Goal: Task Accomplishment & Management: Complete application form

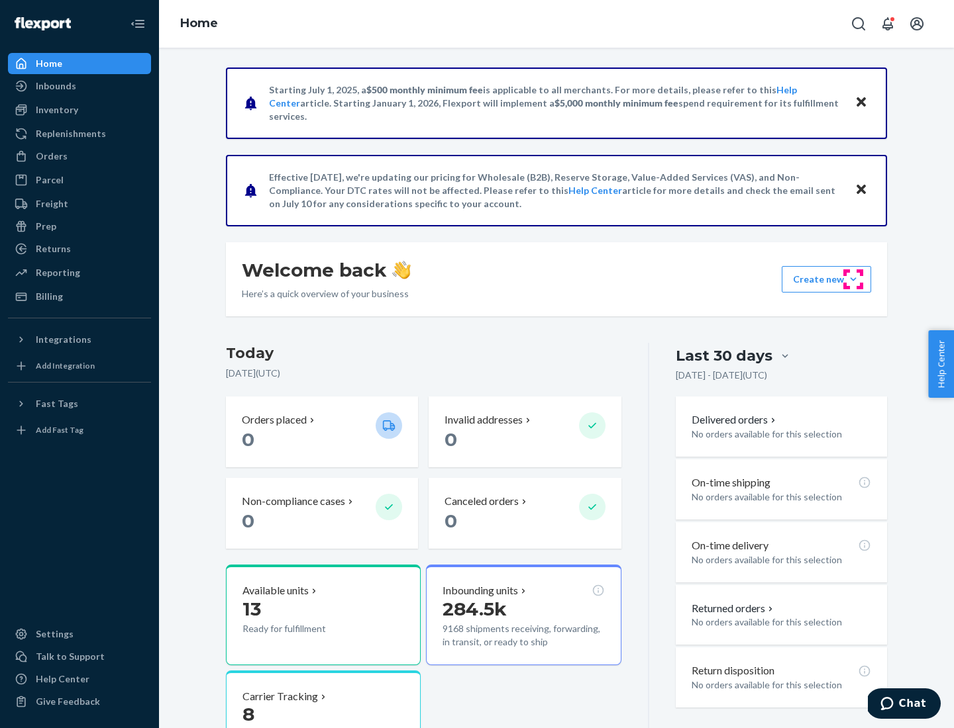
click at [853, 279] on button "Create new Create new inbound Create new order Create new product" at bounding box center [825, 279] width 89 height 26
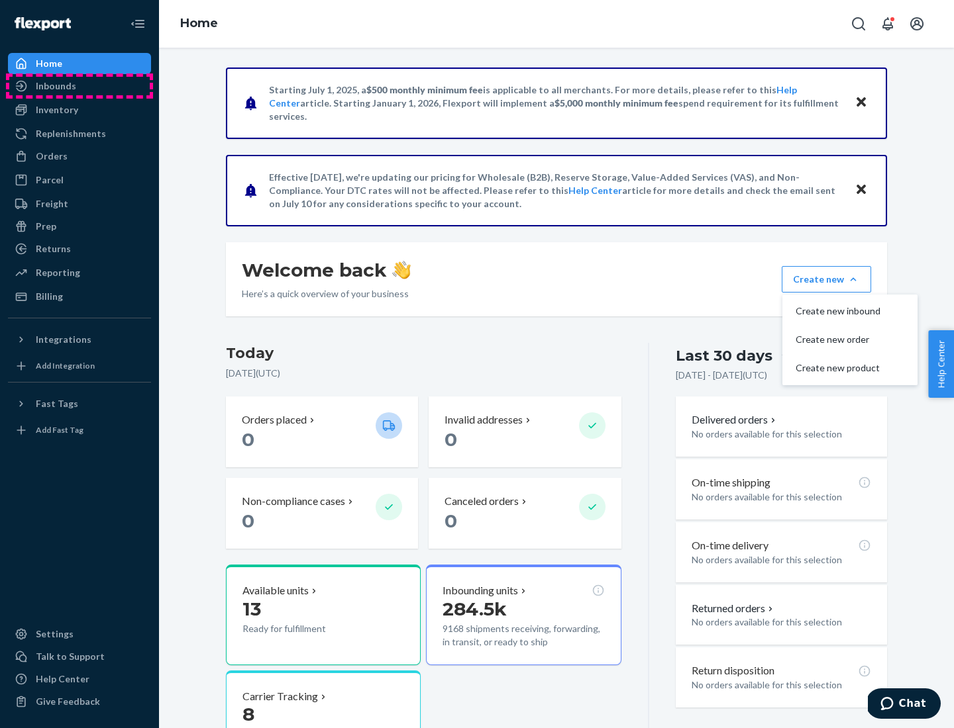
click at [79, 86] on div "Inbounds" at bounding box center [79, 86] width 140 height 19
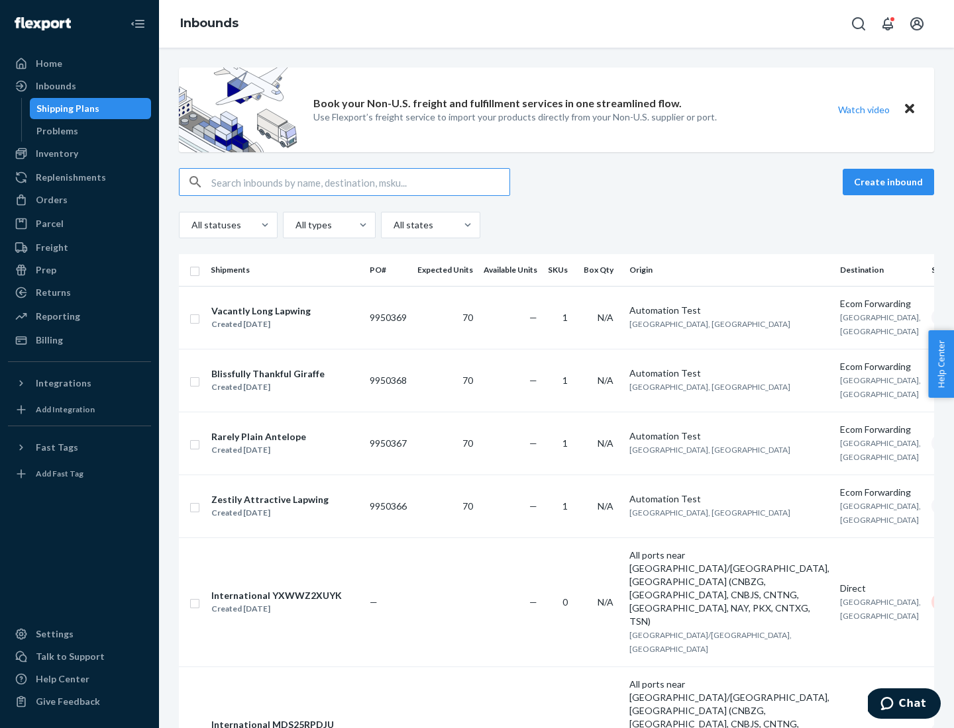
click at [890, 182] on button "Create inbound" at bounding box center [887, 182] width 91 height 26
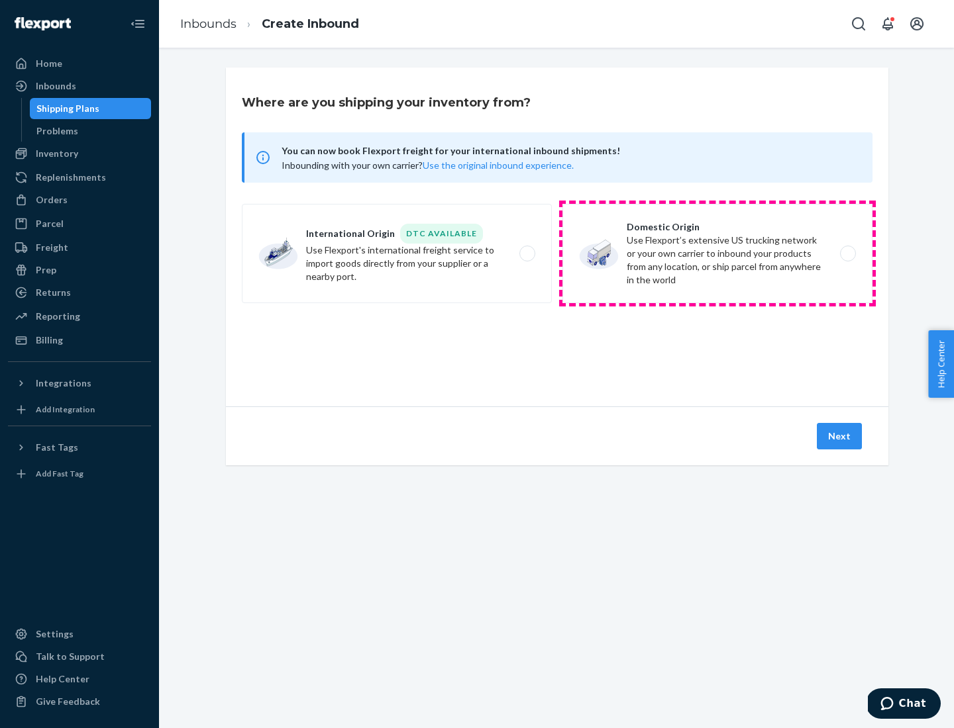
click at [717, 254] on label "Domestic Origin Use Flexport’s extensive US trucking network or your own carrie…" at bounding box center [717, 253] width 310 height 99
click at [847, 254] on input "Domestic Origin Use Flexport’s extensive US trucking network or your own carrie…" at bounding box center [851, 254] width 9 height 9
radio input "true"
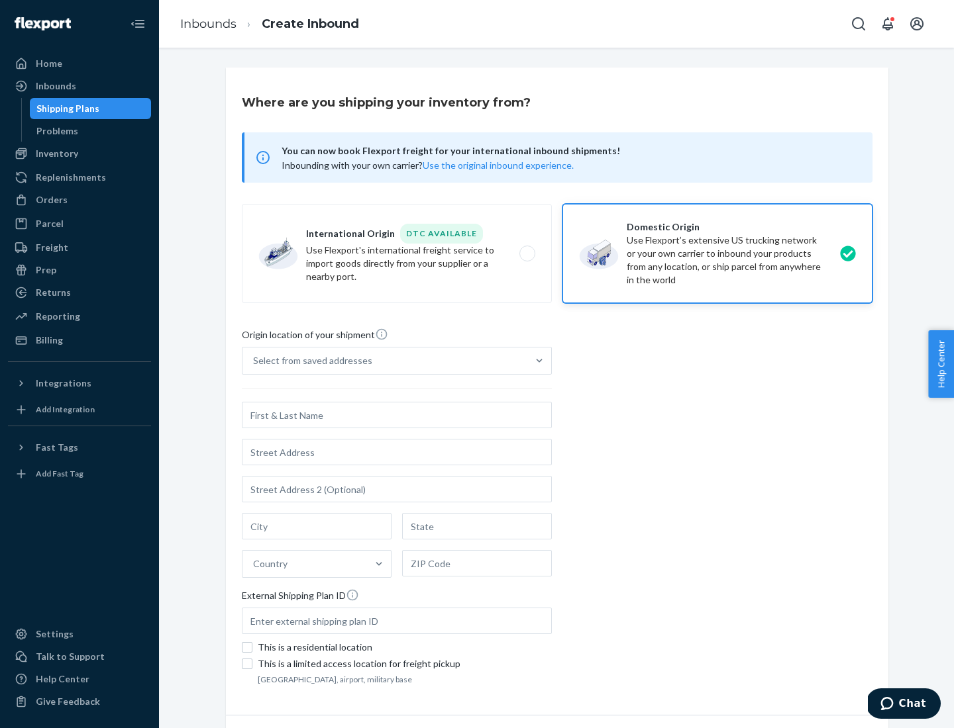
click at [309, 361] on div "Select from saved addresses" at bounding box center [312, 360] width 119 height 13
click at [254, 361] on input "Select from saved addresses" at bounding box center [253, 360] width 1 height 13
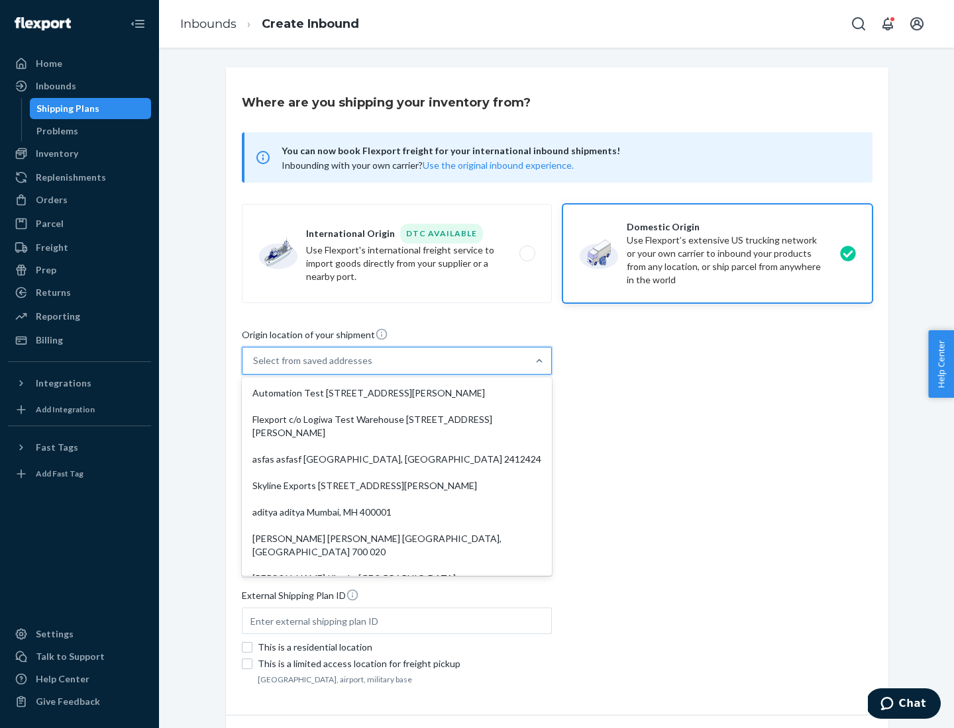
scroll to position [5, 0]
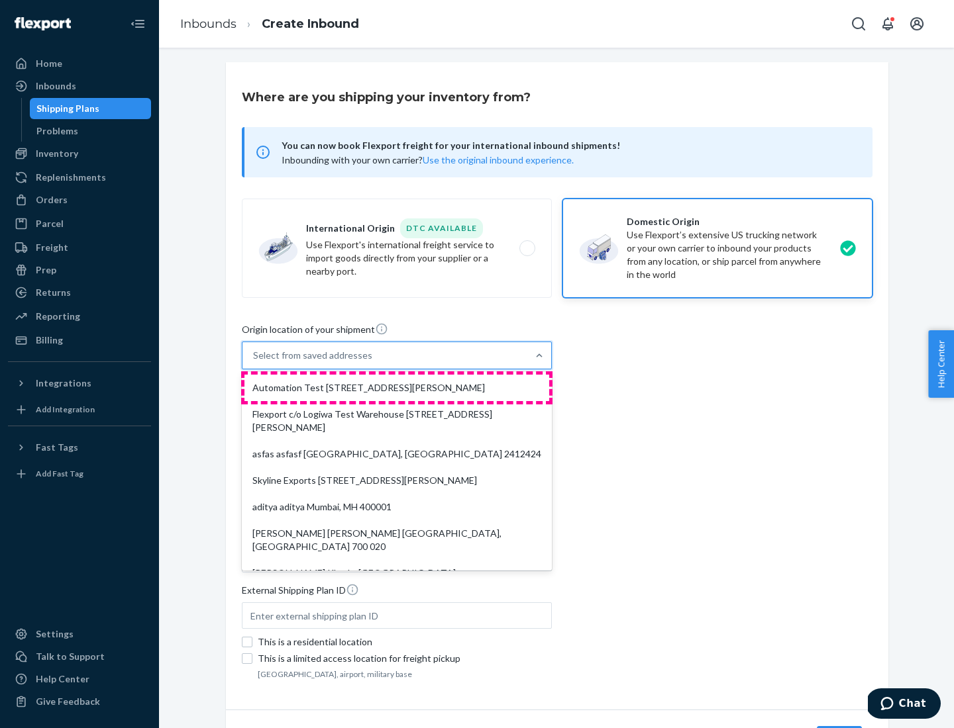
click at [397, 388] on div "Automation Test [STREET_ADDRESS][PERSON_NAME]" at bounding box center [396, 388] width 305 height 26
click at [254, 362] on input "option Automation Test [STREET_ADDRESS][PERSON_NAME]. 9 results available. Use …" at bounding box center [253, 355] width 1 height 13
type input "Automation Test"
type input "9th Floor"
type input "[GEOGRAPHIC_DATA]"
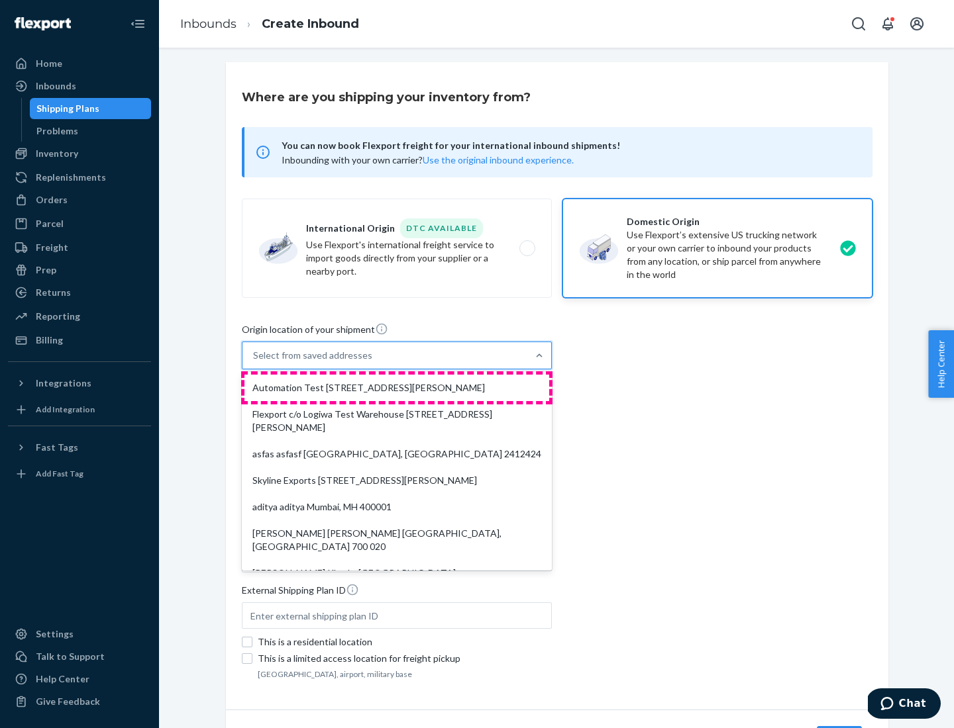
type input "CA"
type input "94104"
type input "[STREET_ADDRESS][PERSON_NAME]"
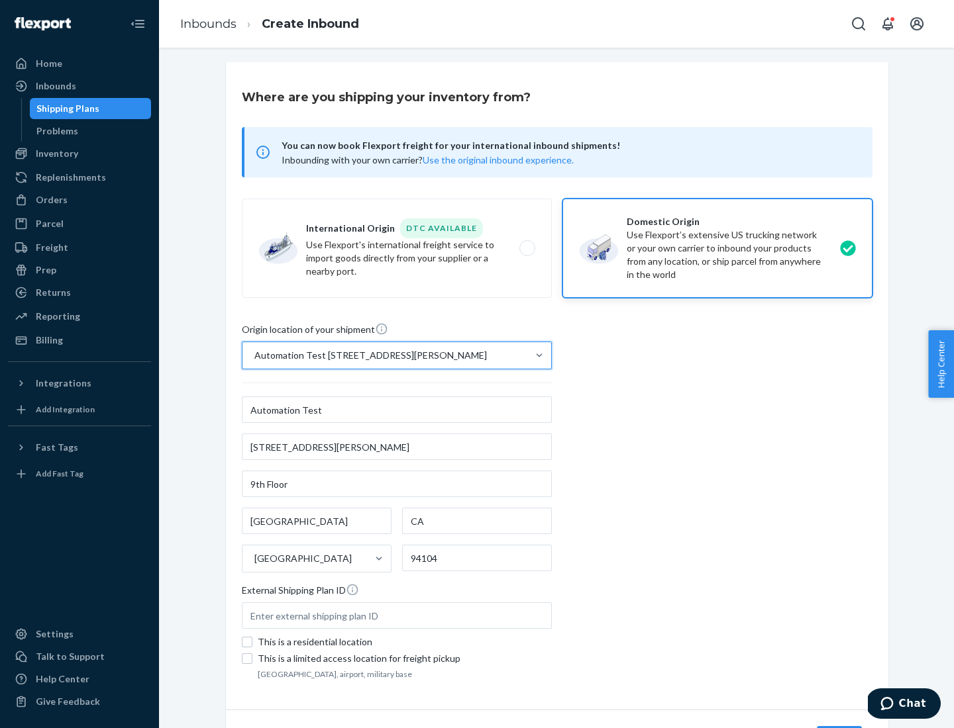
scroll to position [77, 0]
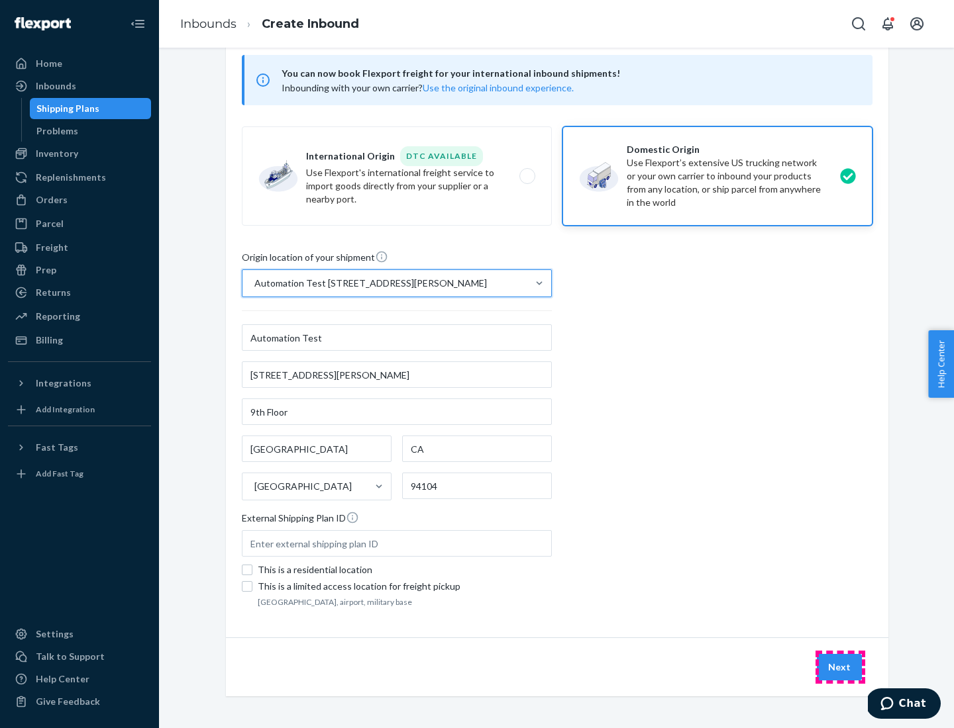
click at [840, 667] on button "Next" at bounding box center [838, 667] width 45 height 26
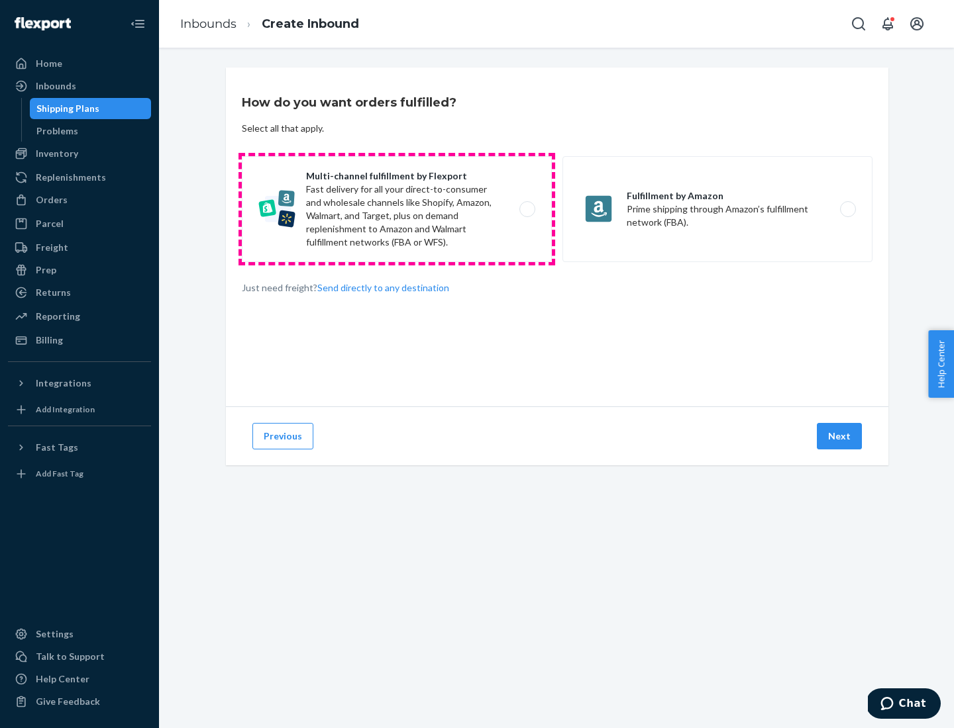
click at [397, 209] on label "Multi-channel fulfillment by Flexport Fast delivery for all your direct-to-cons…" at bounding box center [397, 209] width 310 height 106
click at [526, 209] on input "Multi-channel fulfillment by Flexport Fast delivery for all your direct-to-cons…" at bounding box center [530, 209] width 9 height 9
radio input "true"
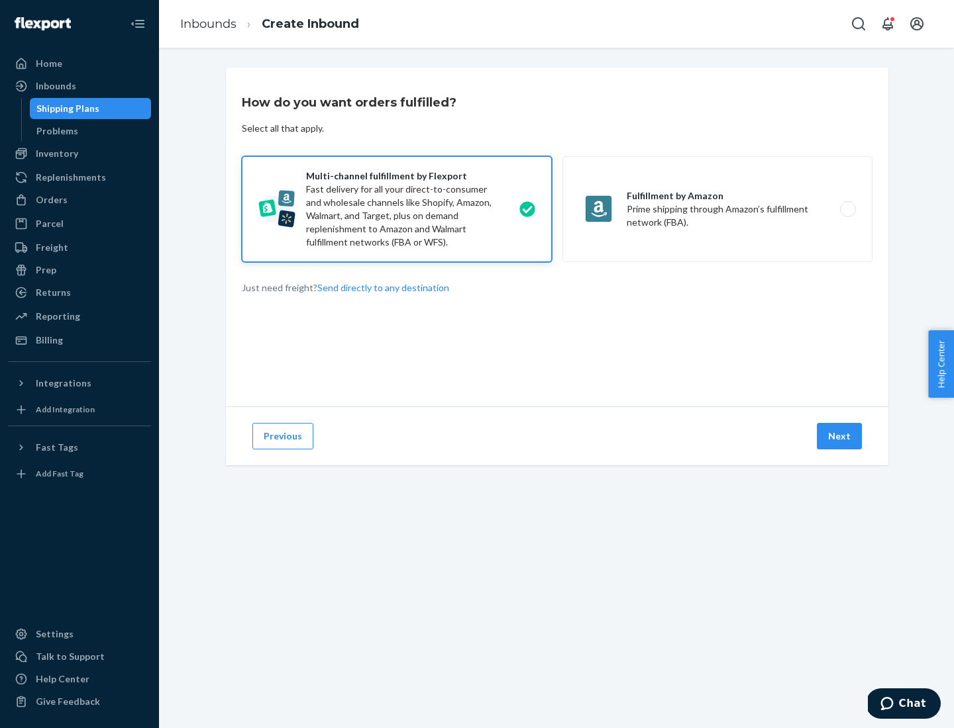
click at [840, 436] on button "Next" at bounding box center [838, 436] width 45 height 26
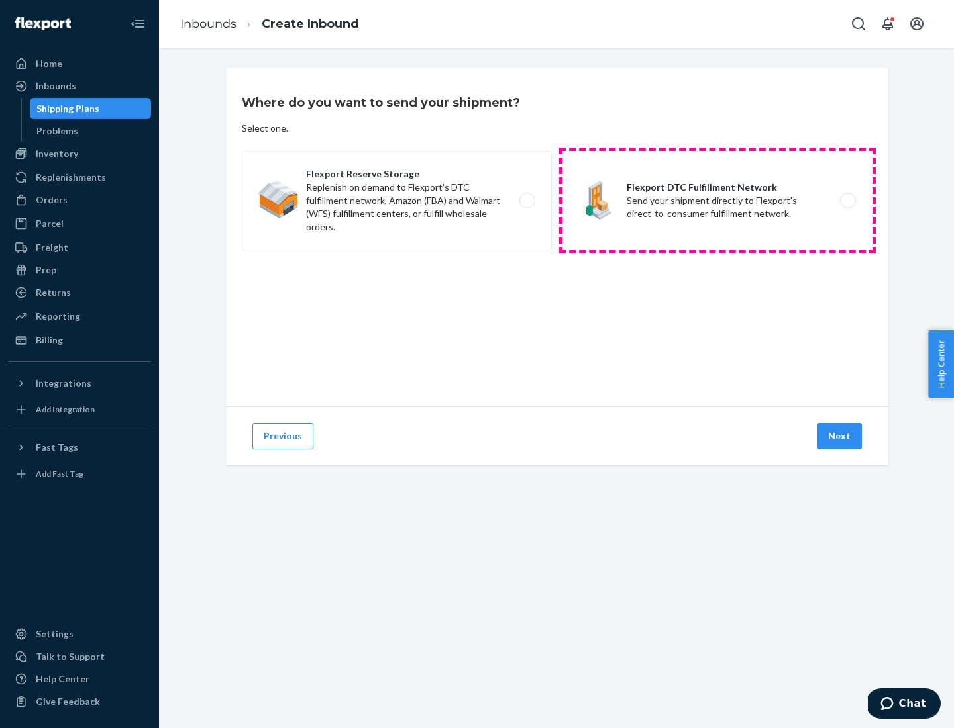
click at [717, 201] on label "Flexport DTC Fulfillment Network Send your shipment directly to Flexport's dire…" at bounding box center [717, 200] width 310 height 99
click at [847, 201] on input "Flexport DTC Fulfillment Network Send your shipment directly to Flexport's dire…" at bounding box center [851, 201] width 9 height 9
radio input "true"
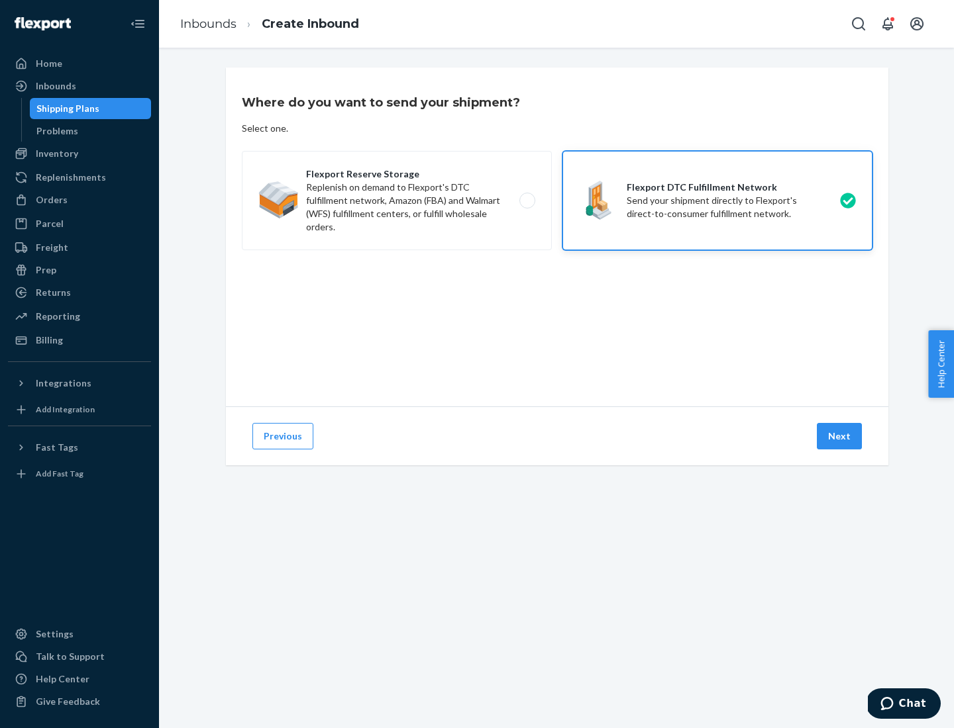
click at [840, 436] on button "Next" at bounding box center [838, 436] width 45 height 26
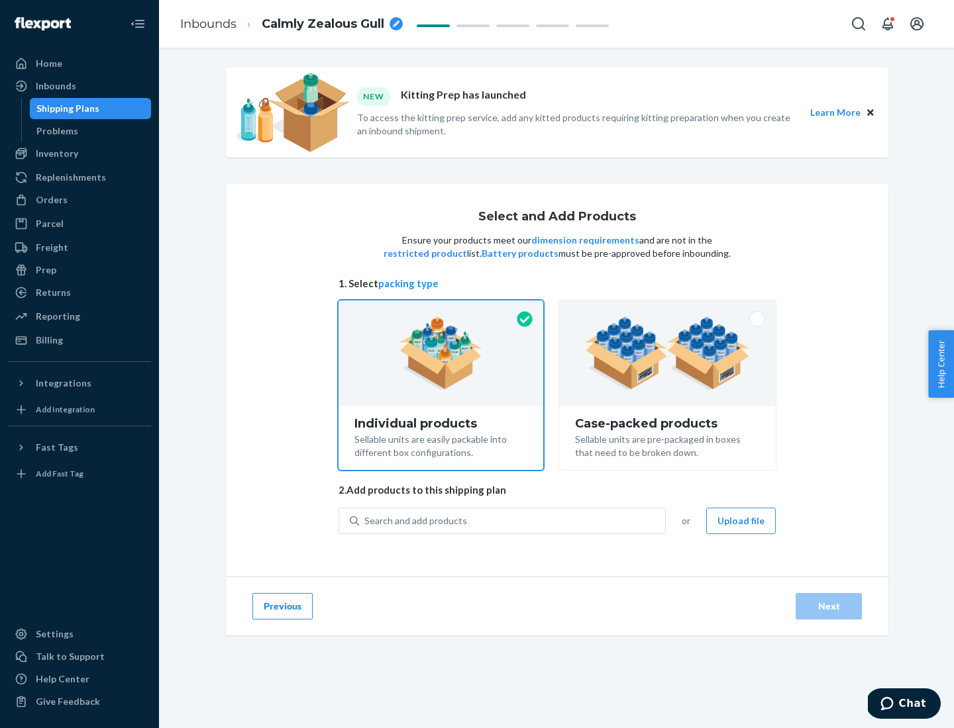
click at [667, 354] on img at bounding box center [667, 353] width 165 height 73
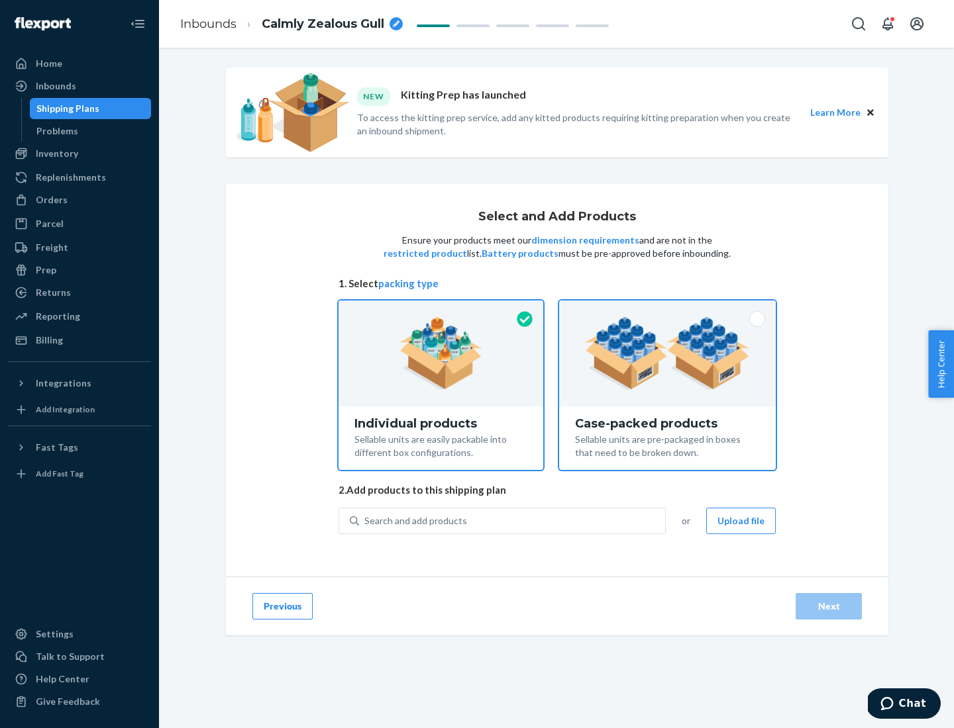
click at [667, 309] on input "Case-packed products Sellable units are pre-packaged in boxes that need to be b…" at bounding box center [667, 305] width 9 height 9
radio input "true"
radio input "false"
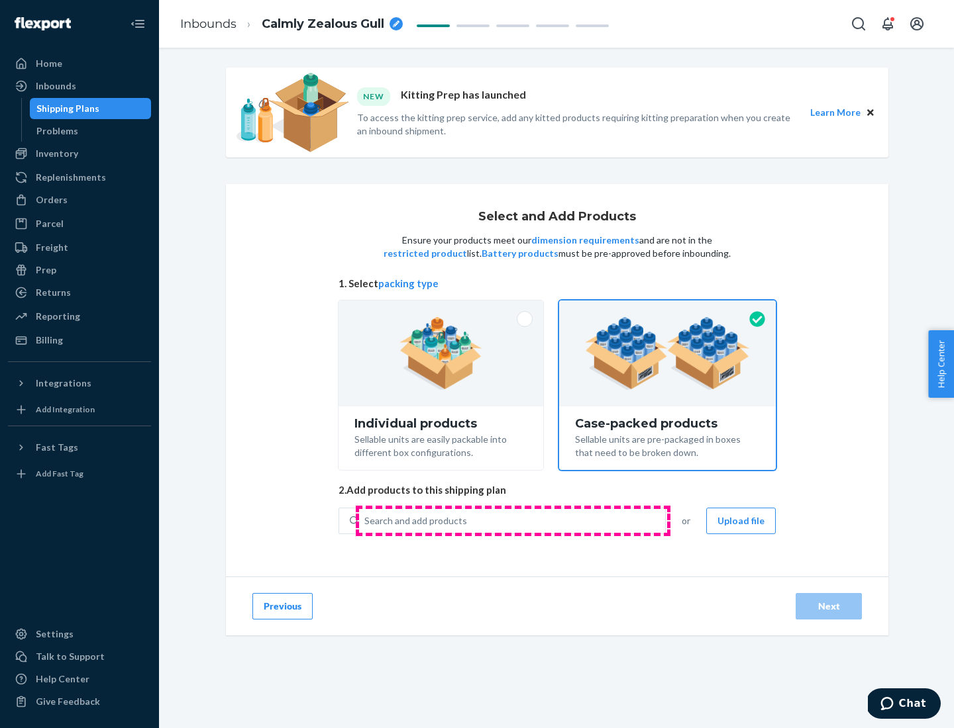
click at [513, 520] on div "Search and add products" at bounding box center [512, 521] width 306 height 24
click at [366, 520] on input "Search and add products" at bounding box center [364, 521] width 1 height 13
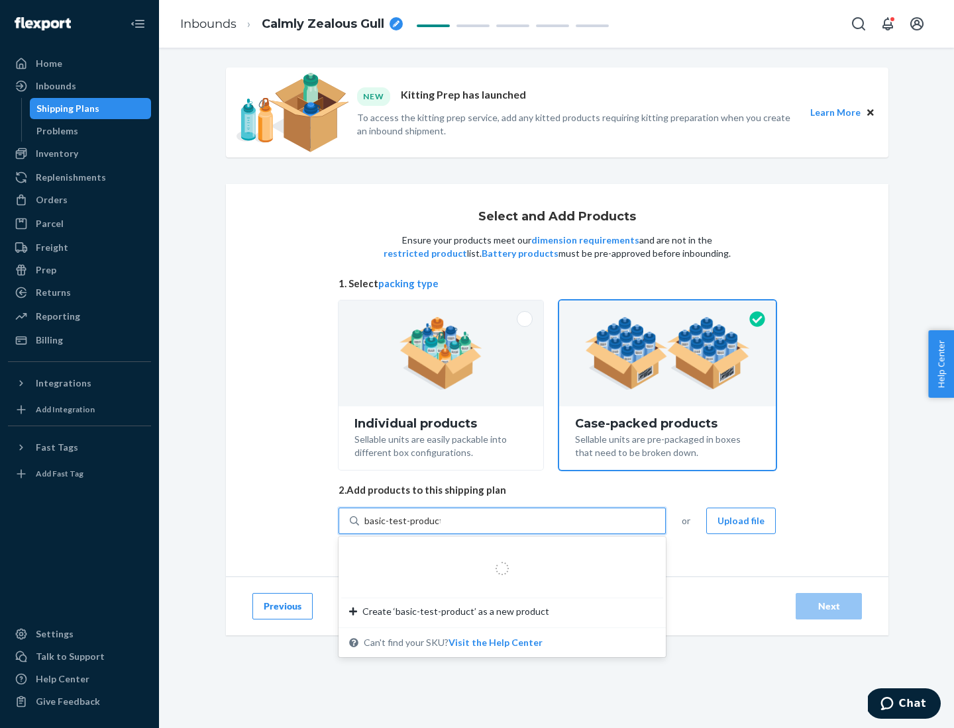
type input "basic-test-product-1"
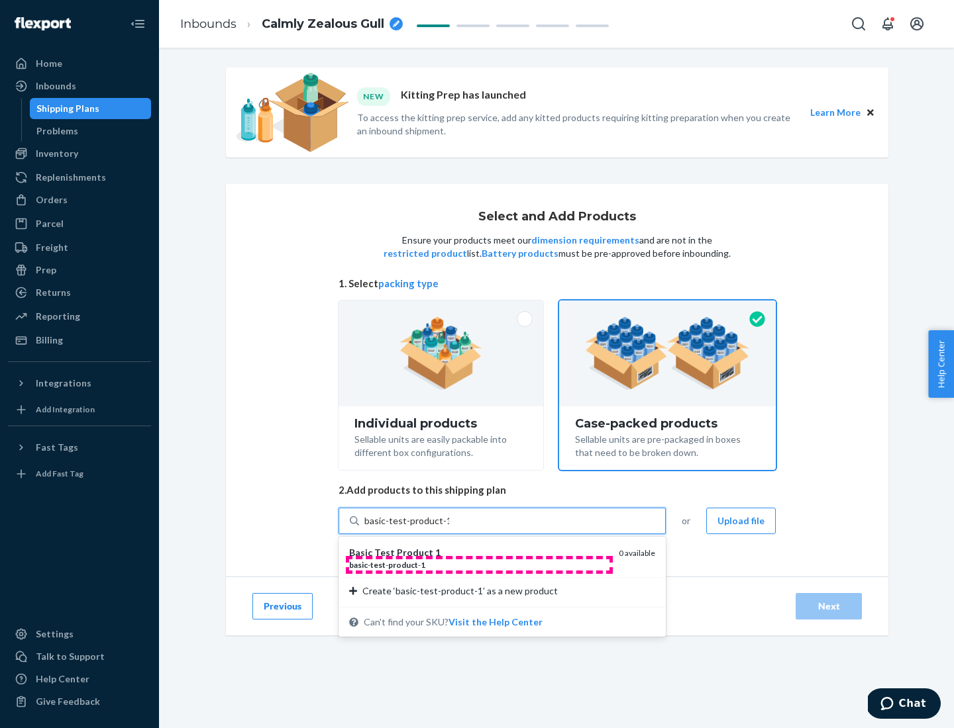
click at [479, 565] on div "basic - test - product - 1" at bounding box center [478, 565] width 259 height 11
click at [449, 528] on input "basic-test-product-1" at bounding box center [406, 521] width 85 height 13
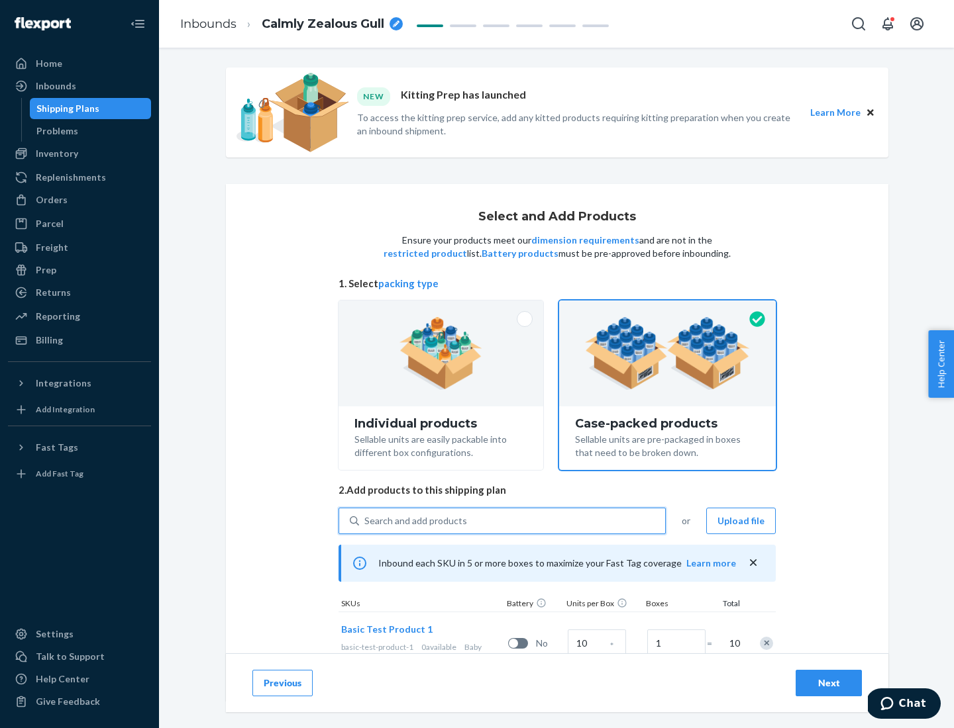
scroll to position [48, 0]
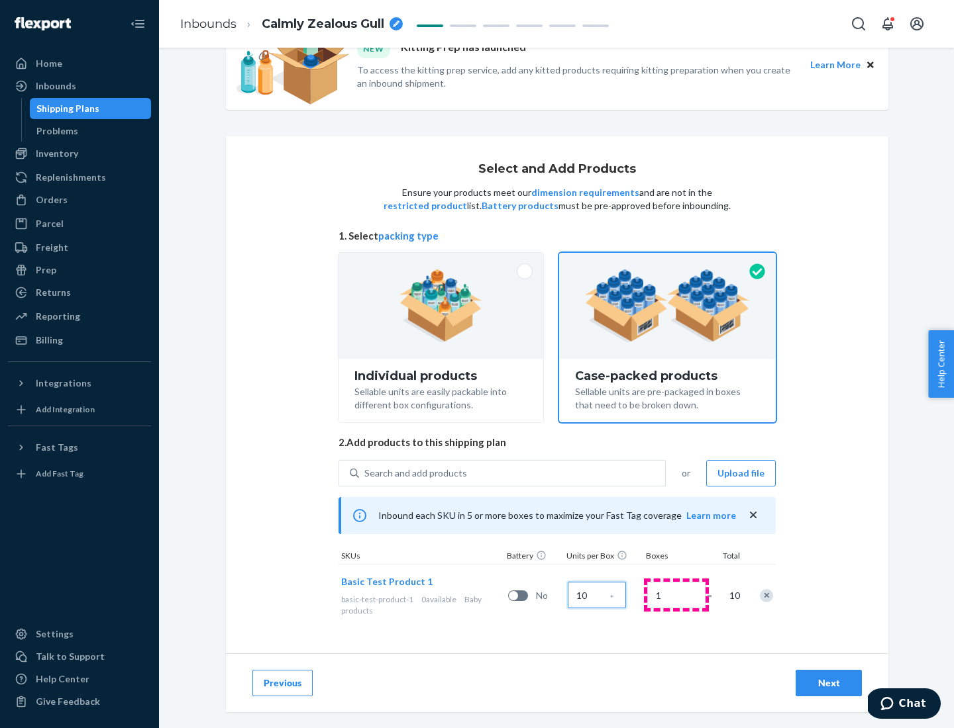
type input "10"
type input "7"
click at [828, 683] on div "Next" at bounding box center [829, 683] width 44 height 13
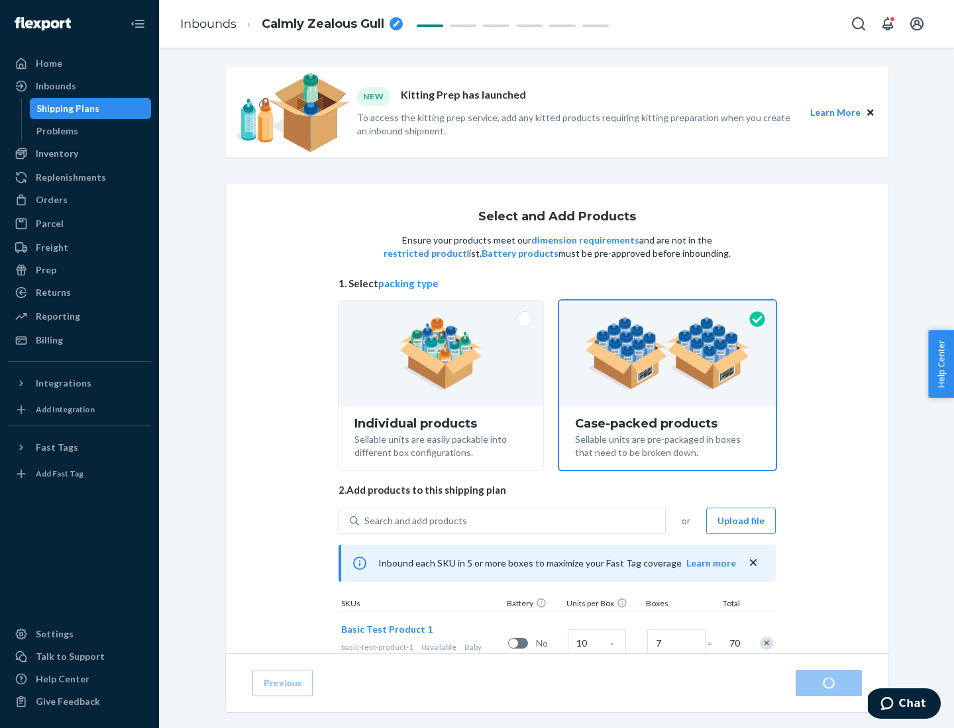
radio input "true"
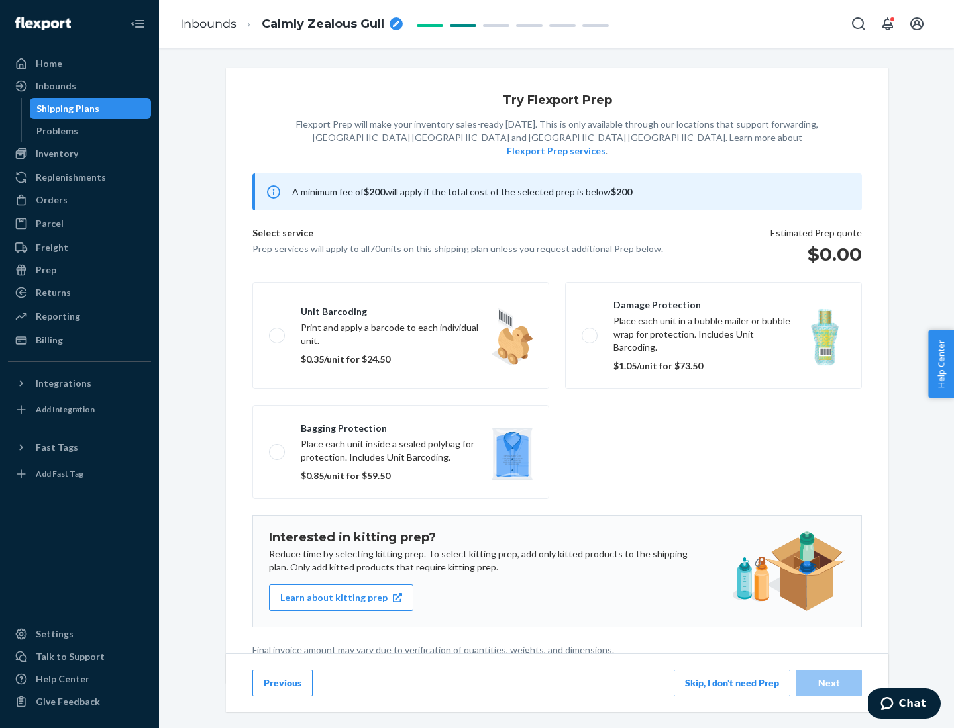
scroll to position [3, 0]
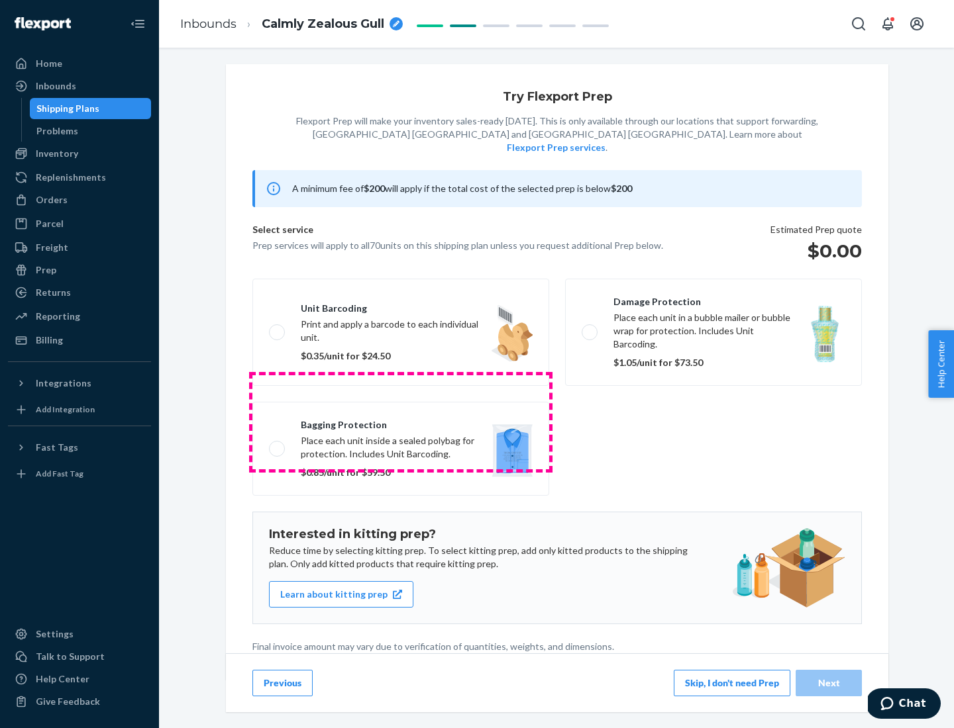
click at [401, 422] on label "Bagging protection Place each unit inside a sealed polybag for protection. Incl…" at bounding box center [400, 449] width 297 height 94
click at [277, 444] on input "Bagging protection Place each unit inside a sealed polybag for protection. Incl…" at bounding box center [273, 448] width 9 height 9
checkbox input "true"
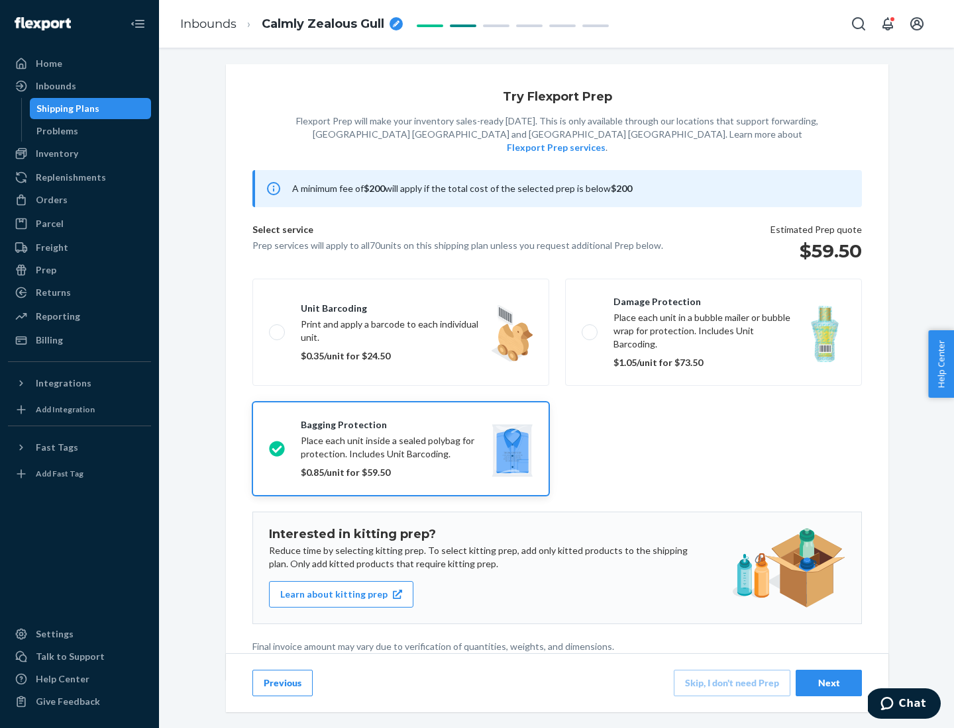
click at [828, 683] on div "Next" at bounding box center [829, 683] width 44 height 13
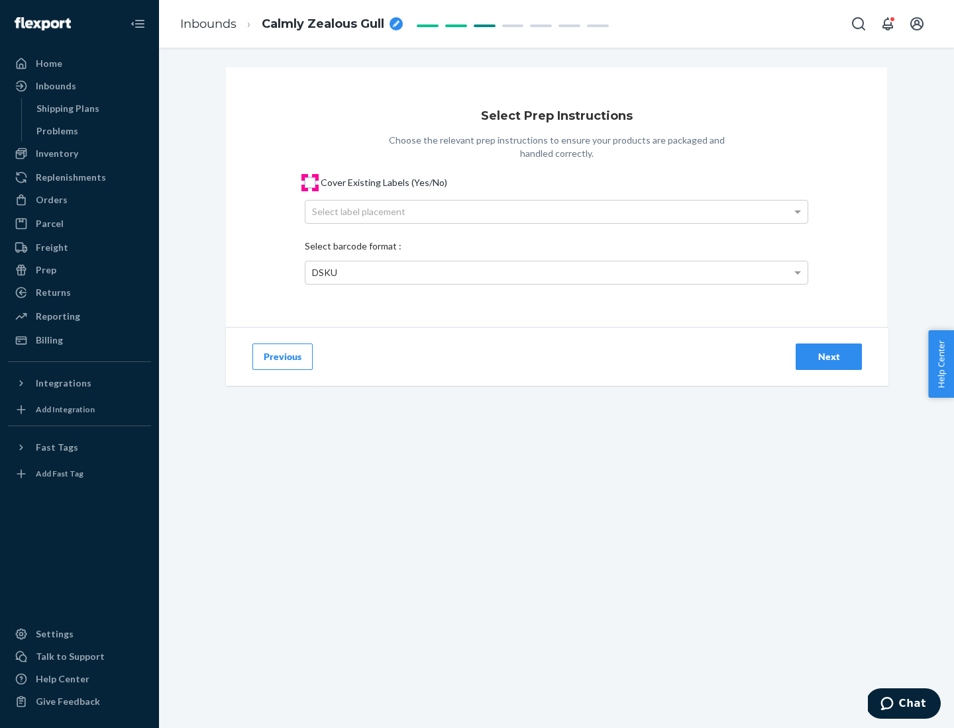
click at [310, 182] on input "Cover Existing Labels (Yes/No)" at bounding box center [310, 182] width 11 height 11
checkbox input "true"
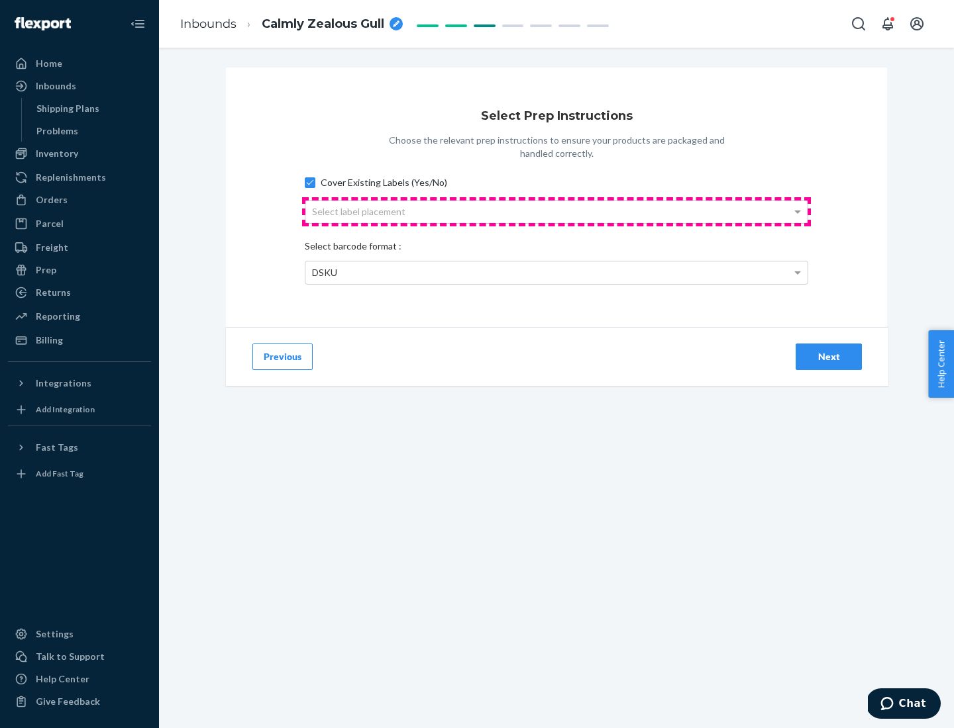
click at [556, 211] on div "Select label placement" at bounding box center [556, 212] width 502 height 23
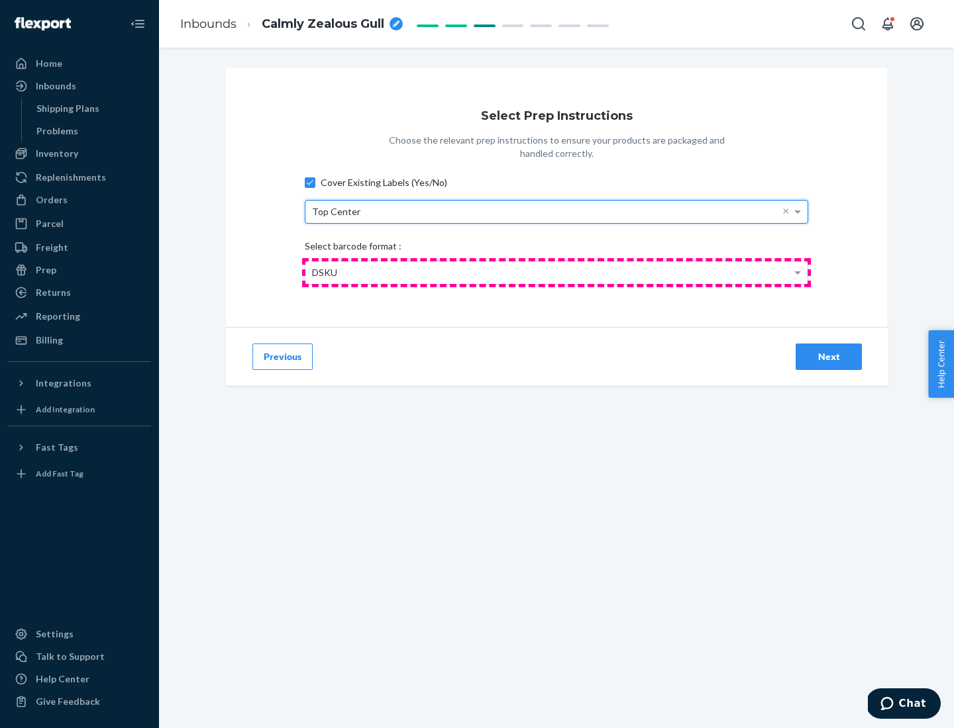
click at [556, 272] on div "DSKU" at bounding box center [556, 273] width 502 height 23
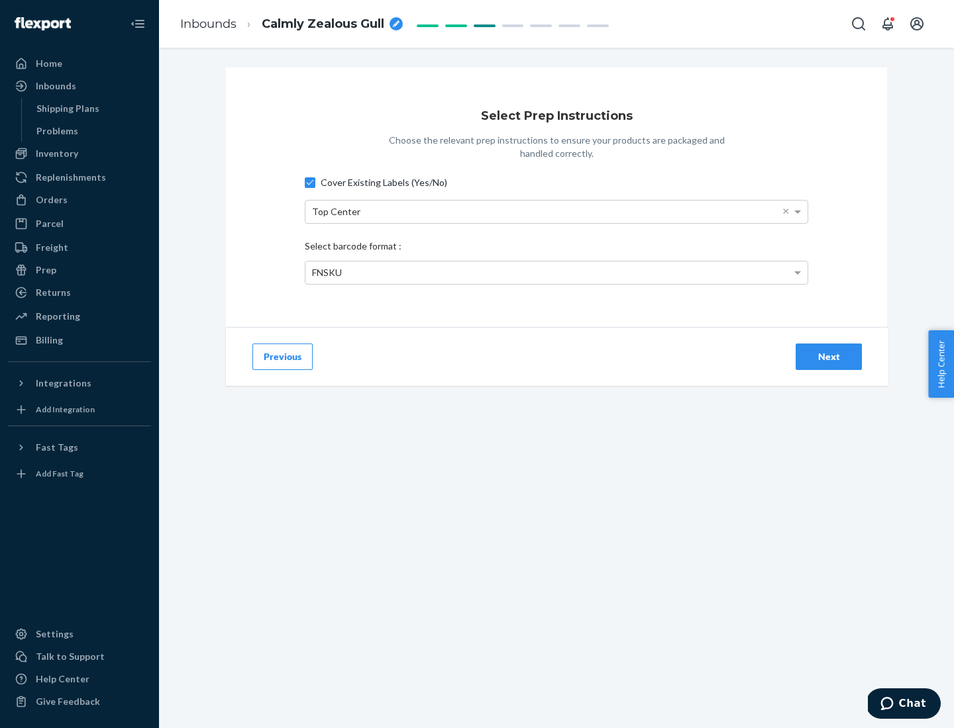
click at [828, 356] on div "Next" at bounding box center [829, 356] width 44 height 13
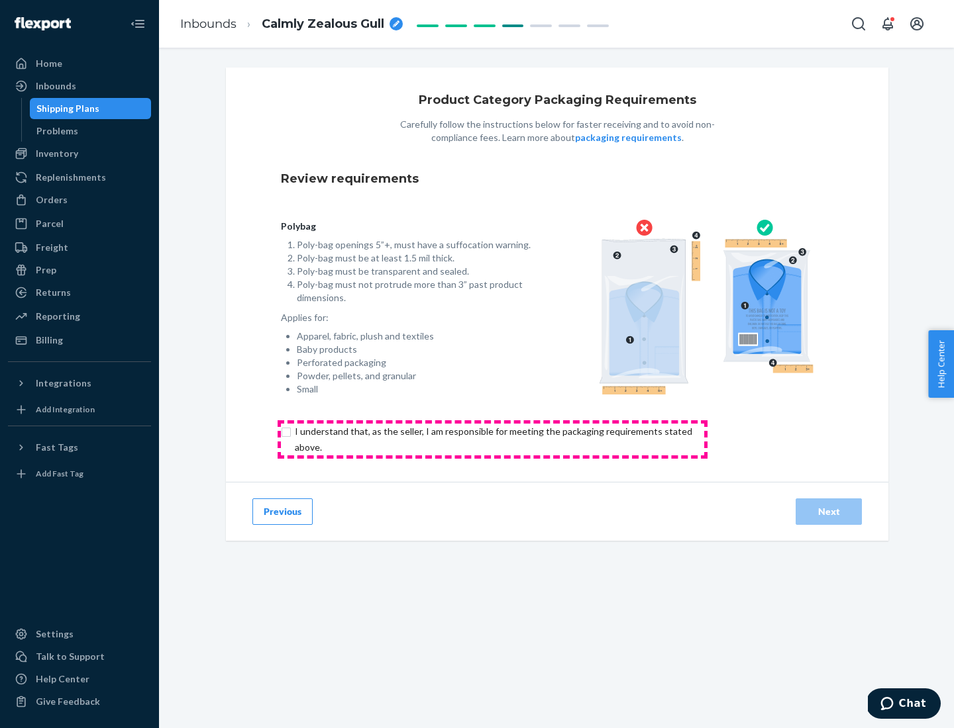
click at [492, 439] on input "checkbox" at bounding box center [501, 440] width 440 height 32
checkbox input "true"
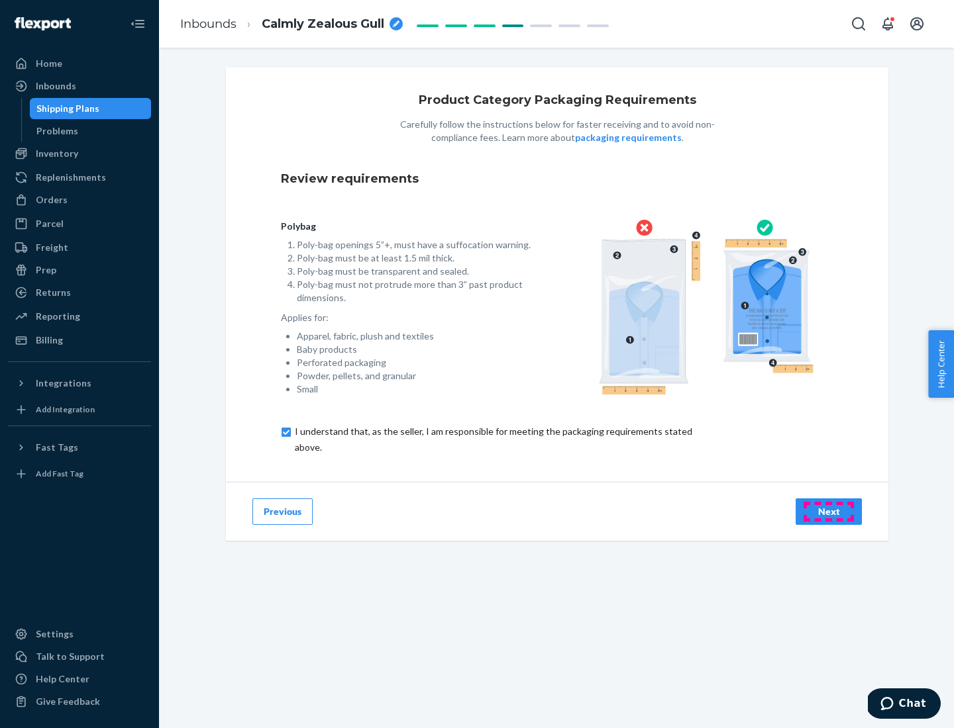
click at [828, 511] on div "Next" at bounding box center [829, 511] width 44 height 13
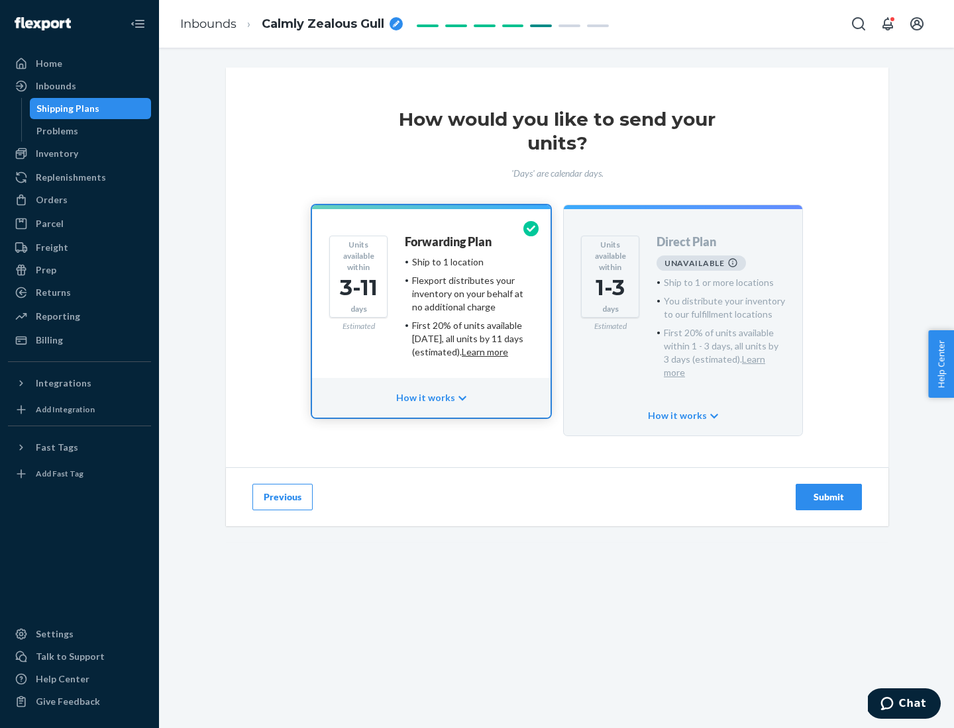
click at [449, 242] on h4 "Forwarding Plan" at bounding box center [448, 242] width 87 height 13
click at [828, 491] on div "Submit" at bounding box center [829, 497] width 44 height 13
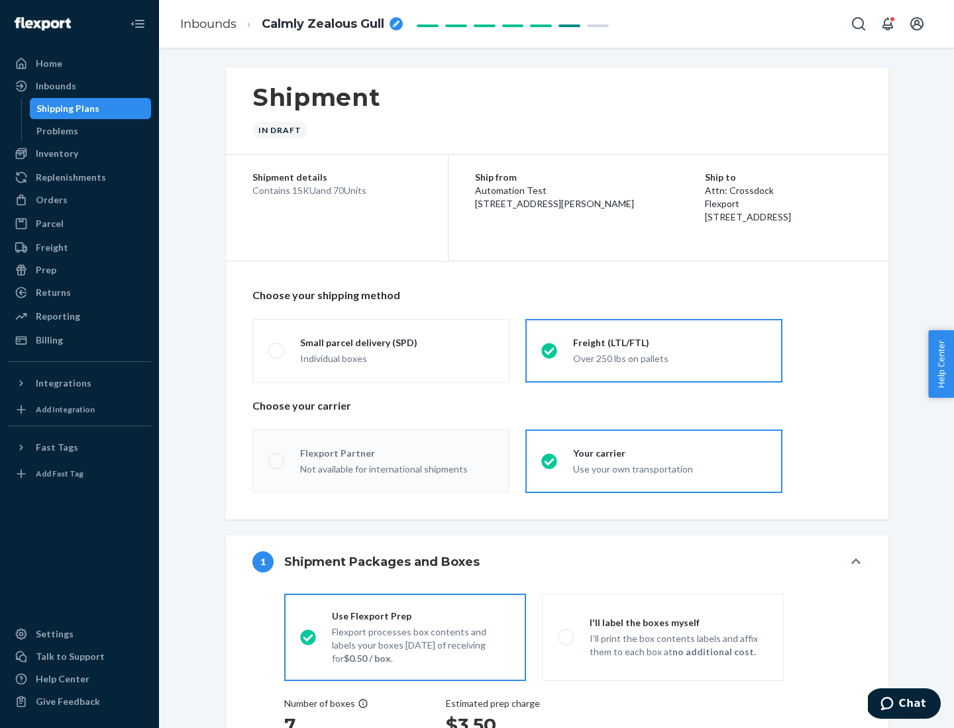
radio input "true"
radio input "false"
radio input "true"
radio input "false"
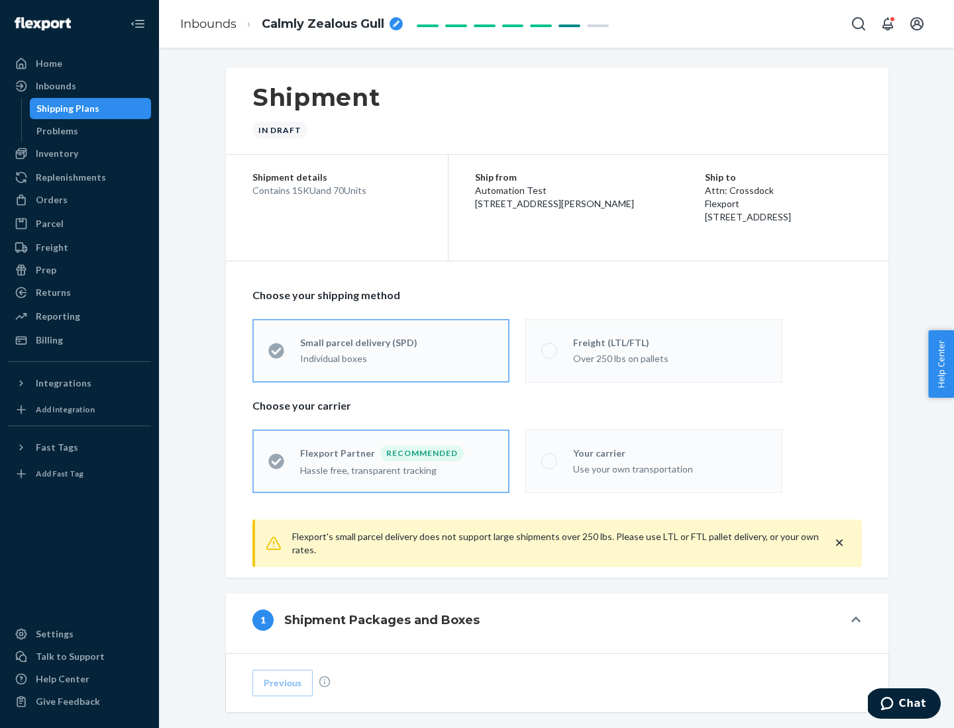
click at [654, 350] on div "Over 250 lbs on pallets" at bounding box center [669, 358] width 193 height 16
click at [550, 350] on input "Freight (LTL/FTL) Over 250 lbs on pallets" at bounding box center [545, 350] width 9 height 9
radio input "true"
radio input "false"
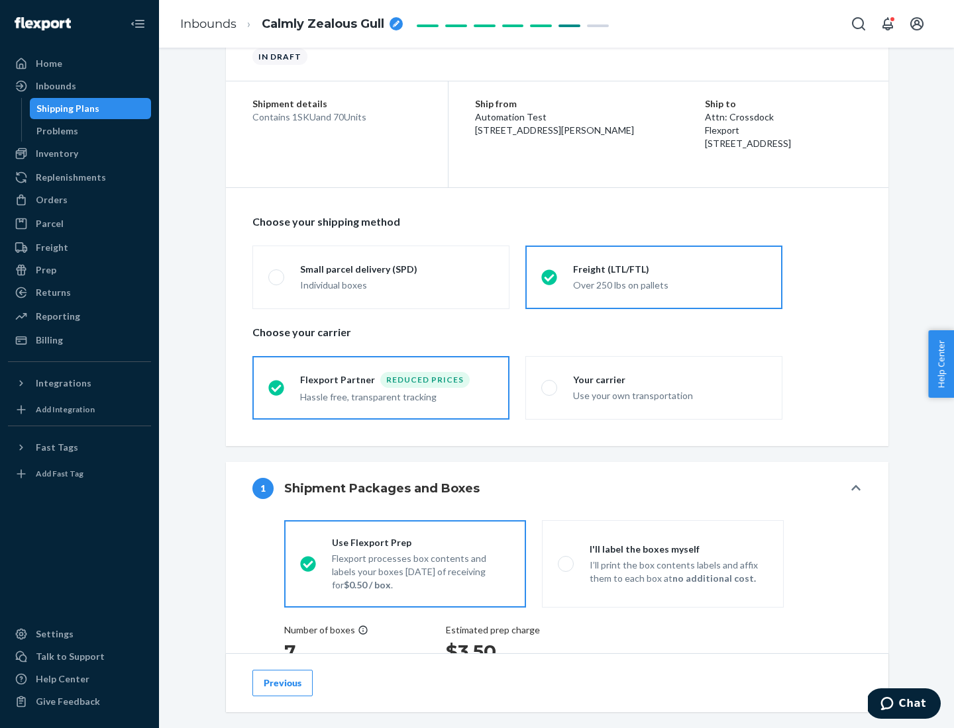
click at [654, 387] on div "Use your own transportation" at bounding box center [669, 395] width 193 height 16
click at [550, 387] on input "Your carrier Use your own transportation" at bounding box center [545, 387] width 9 height 9
radio input "true"
radio input "false"
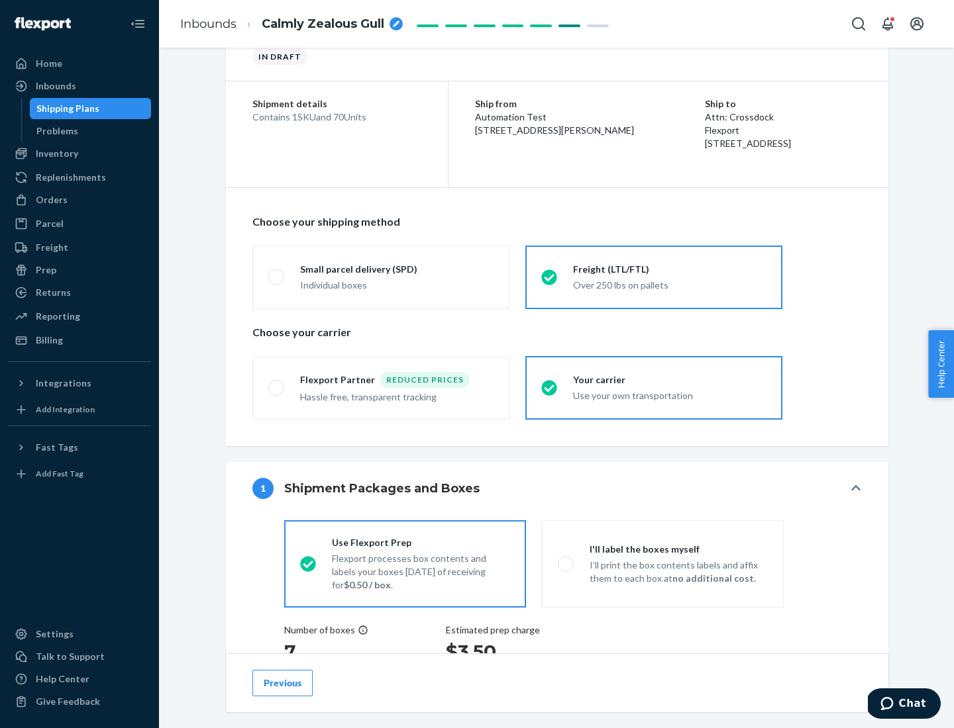
scroll to position [250, 0]
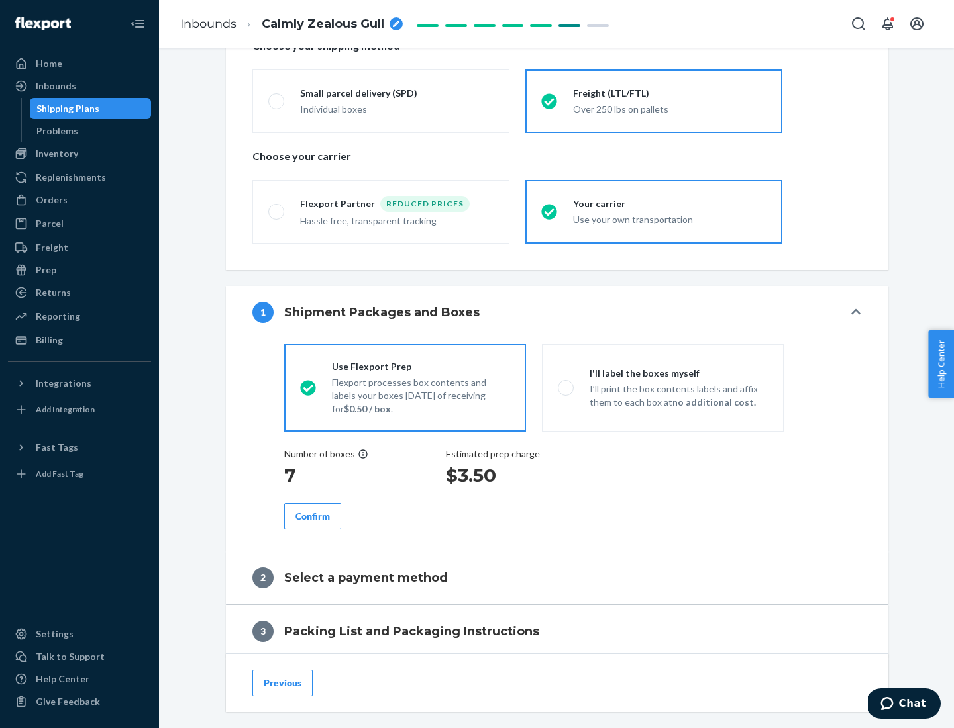
click at [662, 387] on p "I’ll print the box contents labels and affix them to each box at no additional …" at bounding box center [678, 396] width 178 height 26
click at [566, 387] on input "I'll label the boxes myself I’ll print the box contents labels and affix them t…" at bounding box center [562, 387] width 9 height 9
radio input "true"
radio input "false"
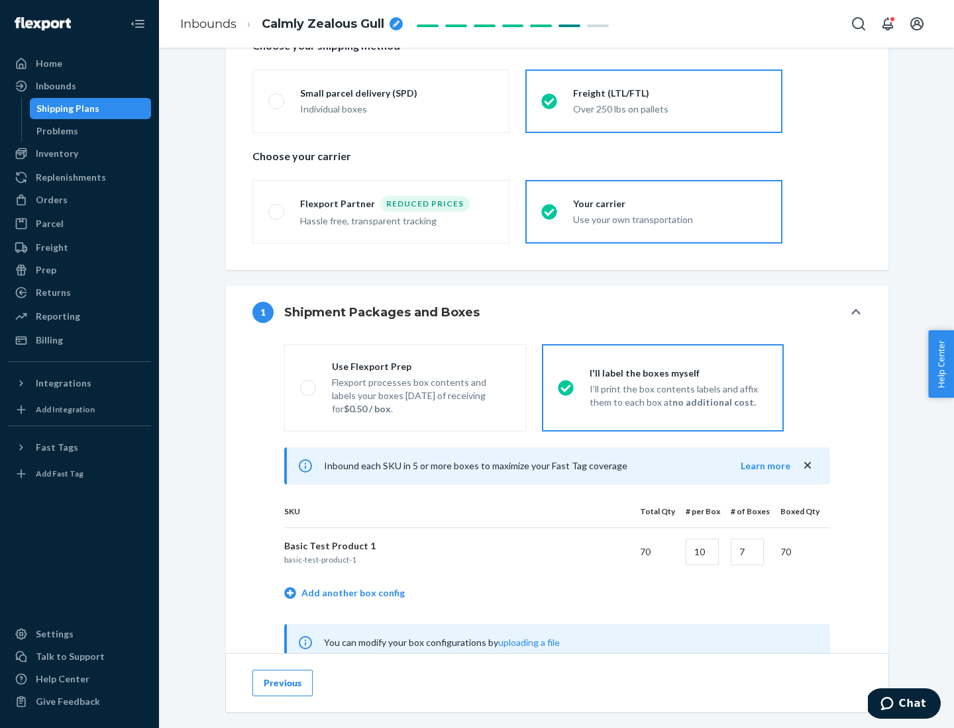
scroll to position [414, 0]
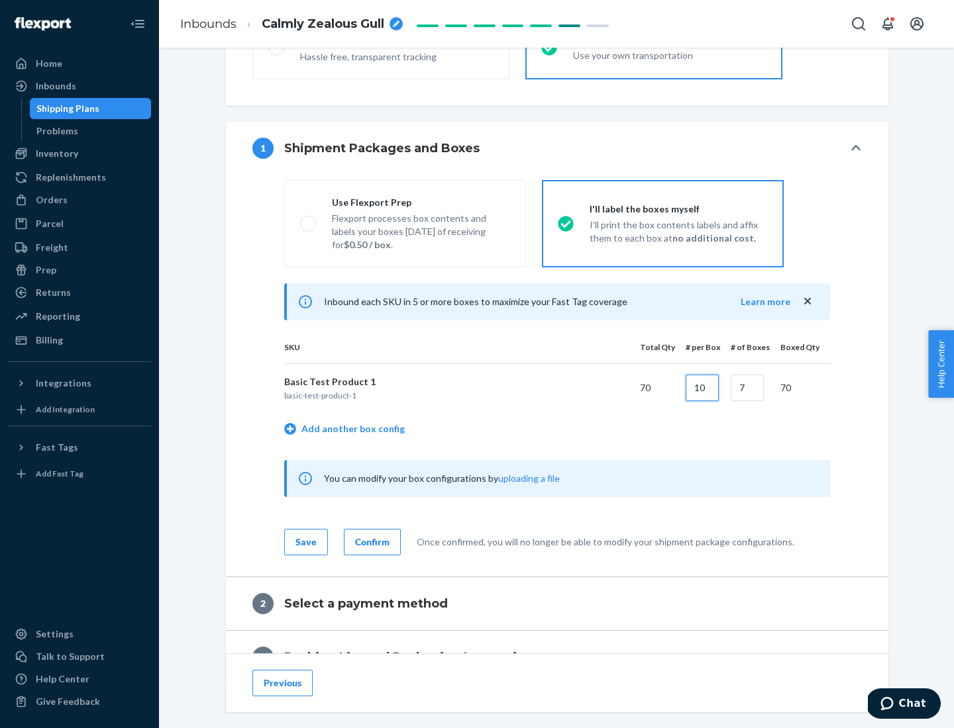
type input "10"
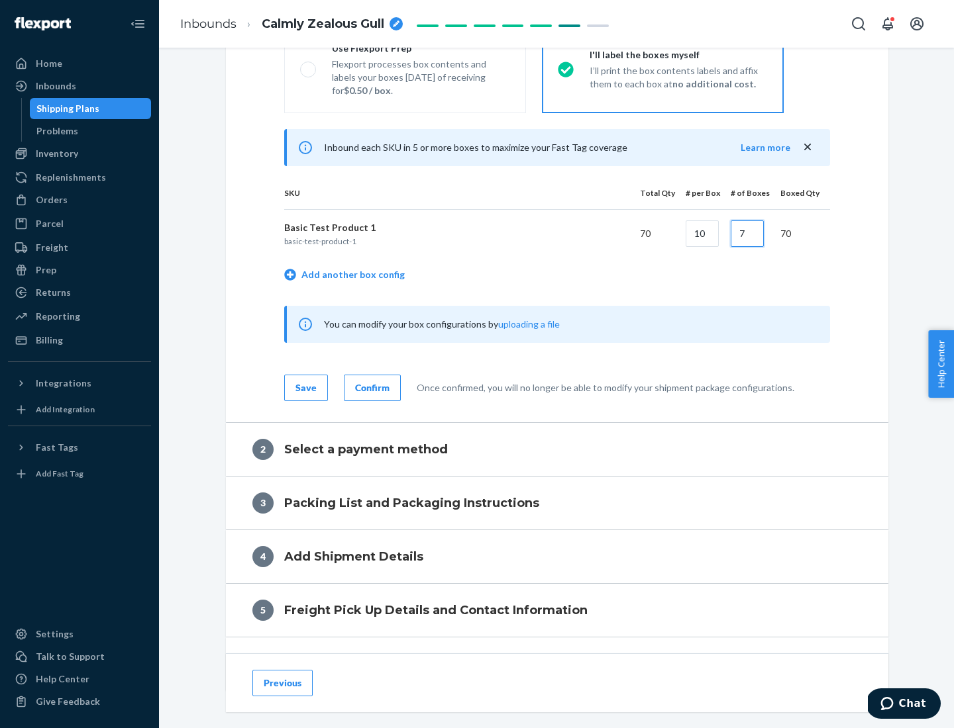
type input "7"
click at [370, 387] on div "Confirm" at bounding box center [372, 387] width 34 height 13
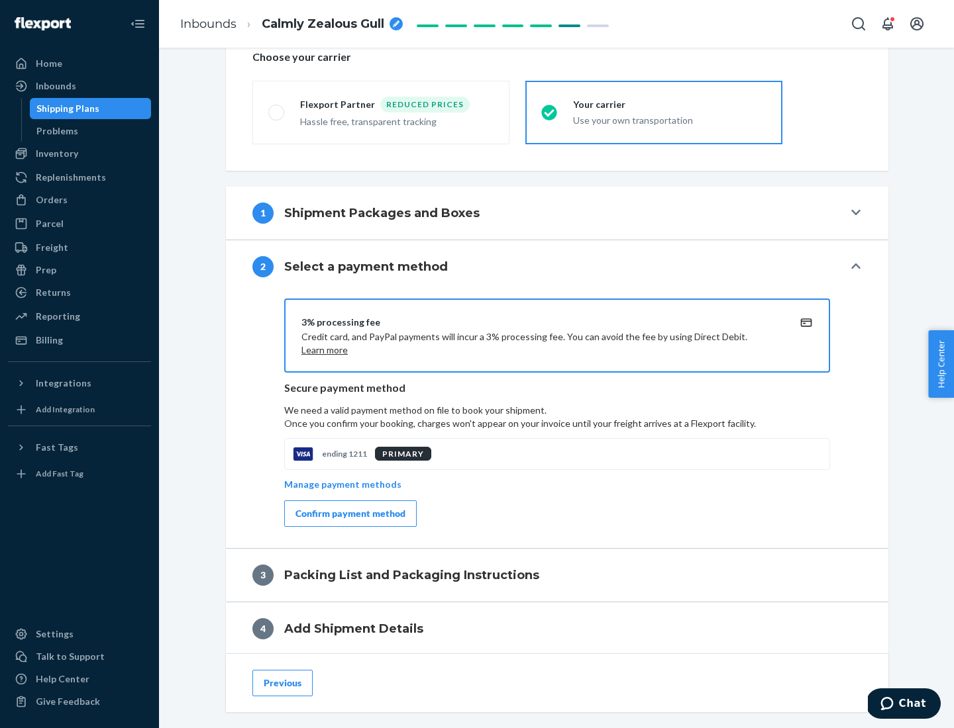
scroll to position [475, 0]
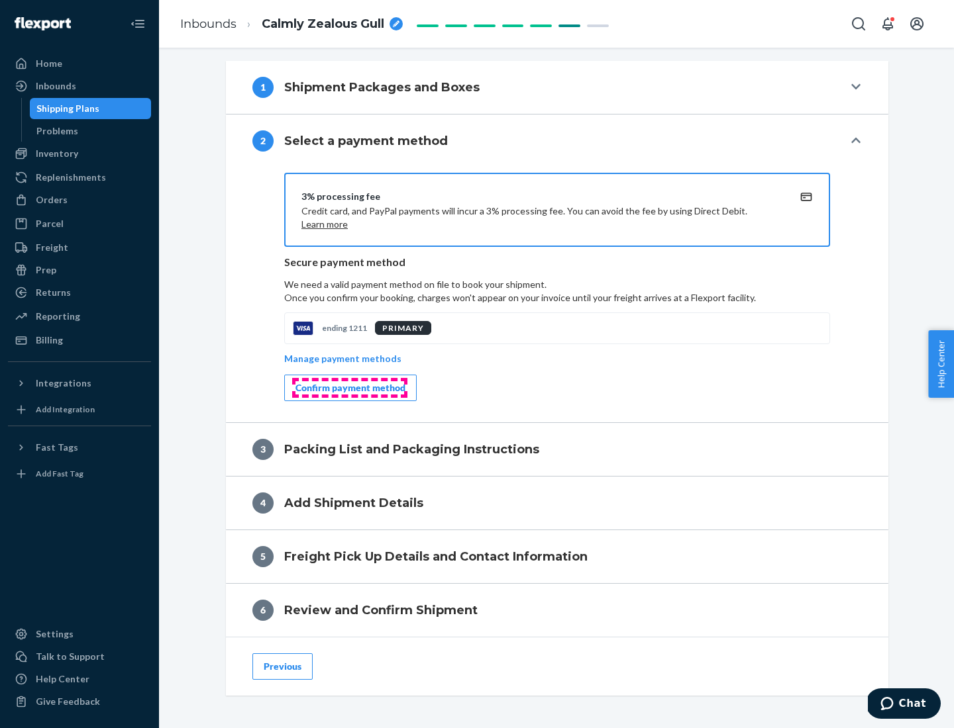
click at [349, 388] on div "Confirm payment method" at bounding box center [350, 387] width 110 height 13
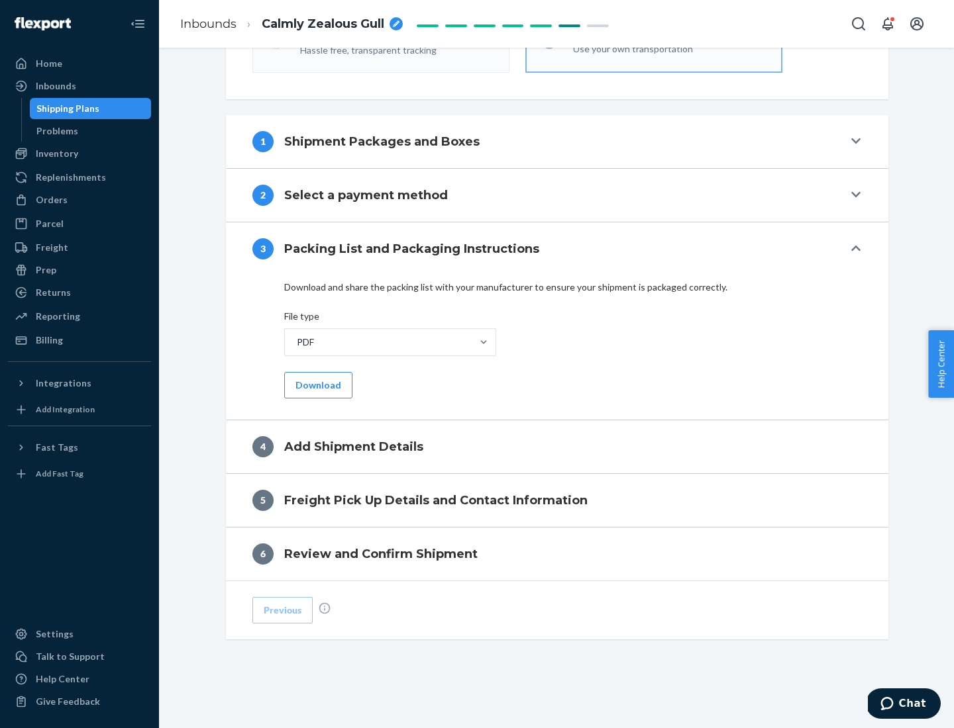
scroll to position [418, 0]
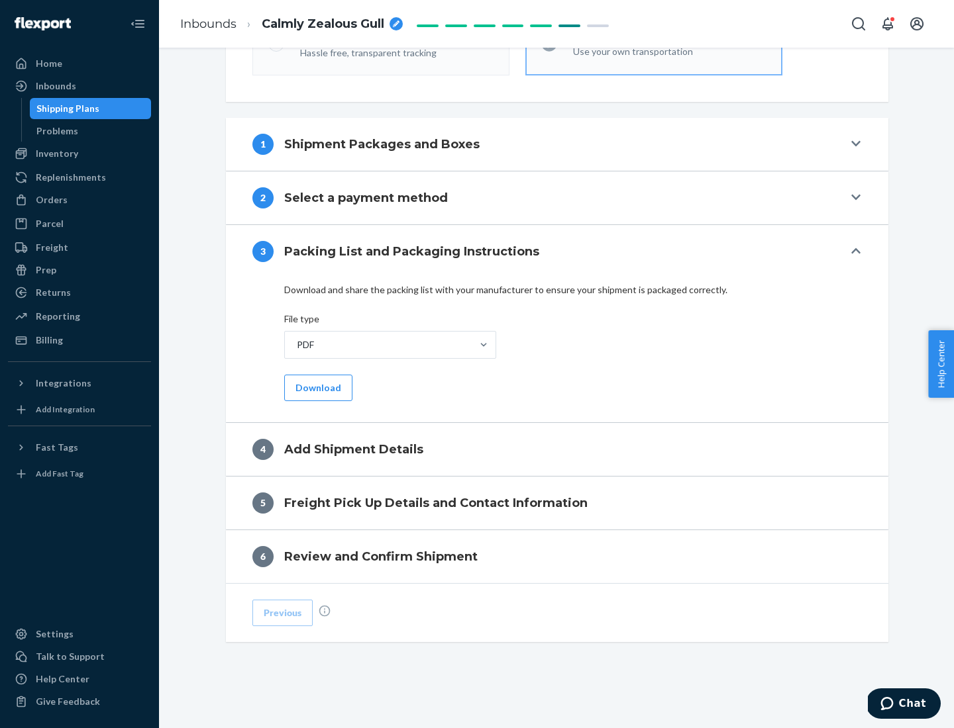
click at [317, 387] on button "Download" at bounding box center [318, 388] width 68 height 26
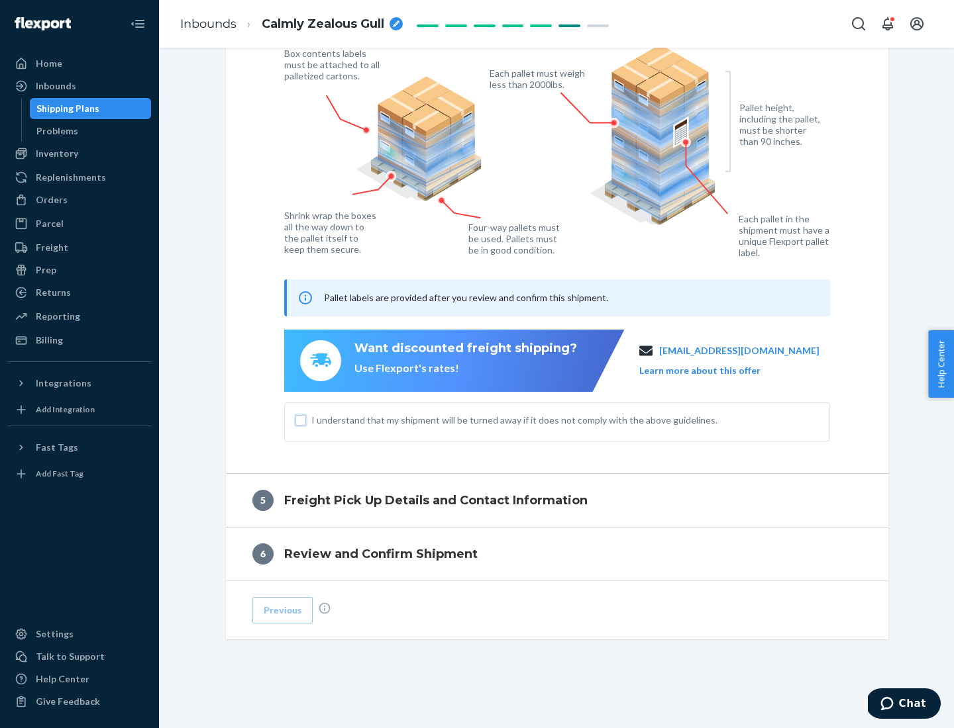
click at [301, 420] on input "I understand that my shipment will be turned away if it does not comply with th…" at bounding box center [300, 420] width 11 height 11
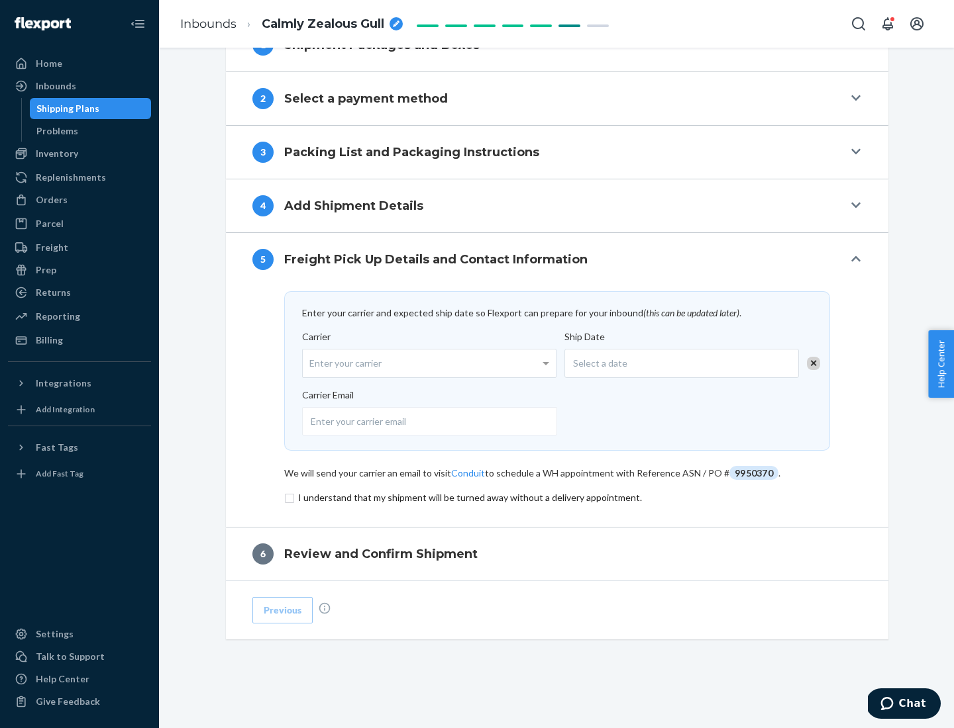
scroll to position [517, 0]
click at [557, 497] on input "checkbox" at bounding box center [557, 498] width 546 height 16
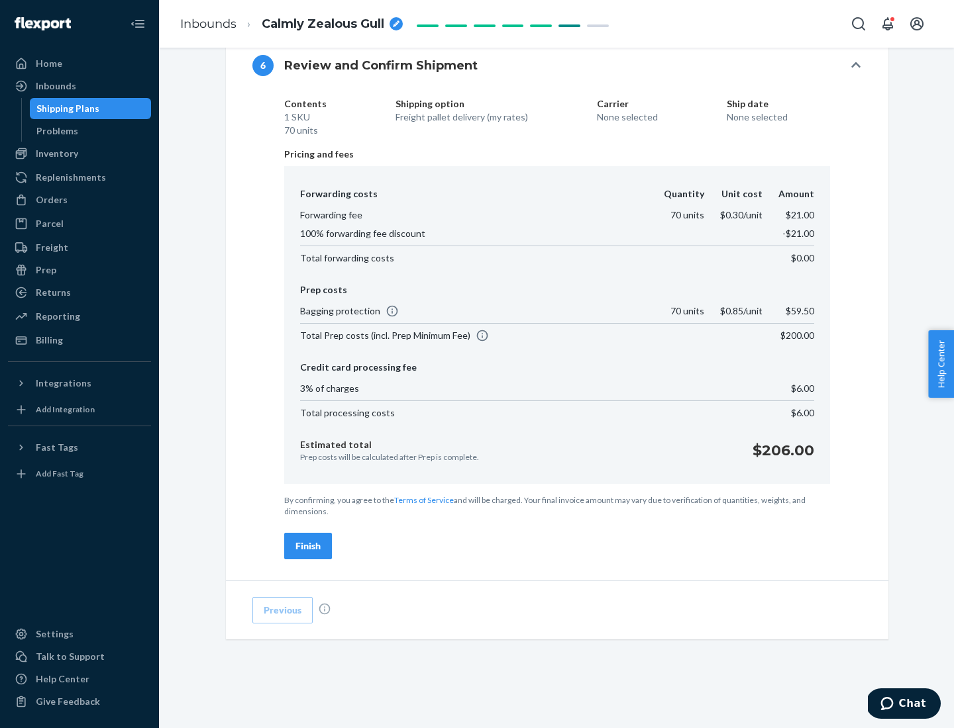
click at [308, 546] on div "Finish" at bounding box center [307, 546] width 25 height 13
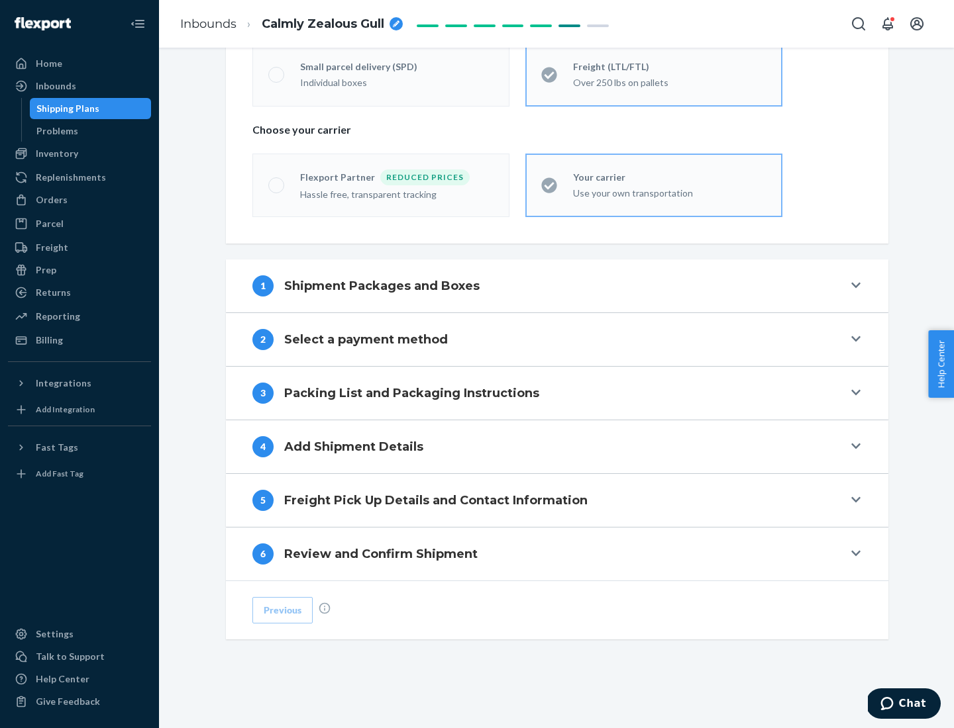
scroll to position [276, 0]
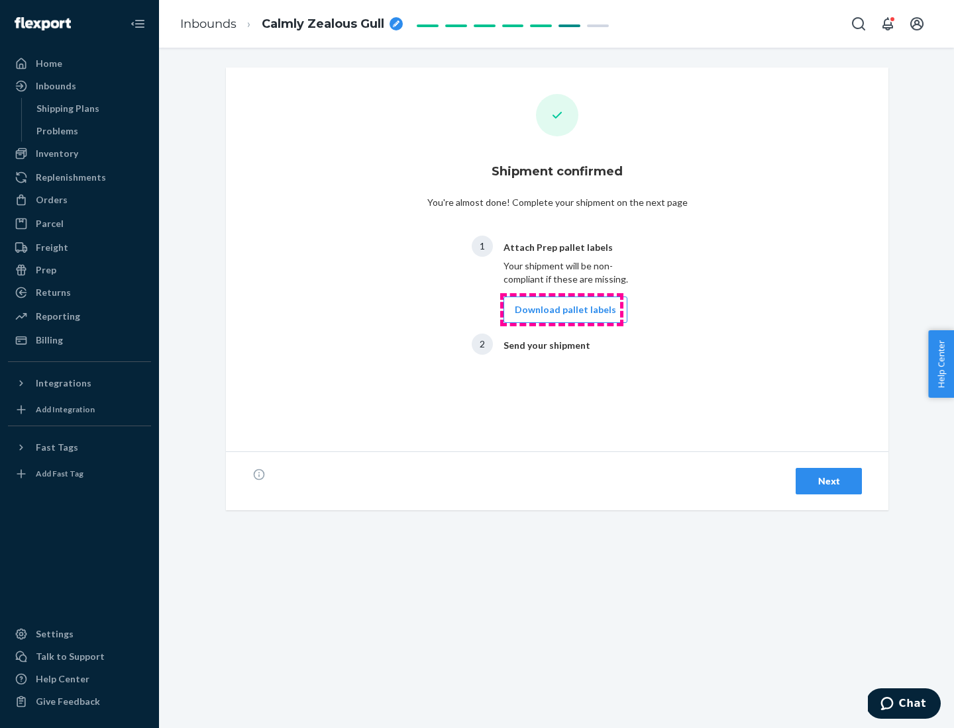
click at [562, 310] on button "Download pallet labels" at bounding box center [565, 310] width 124 height 26
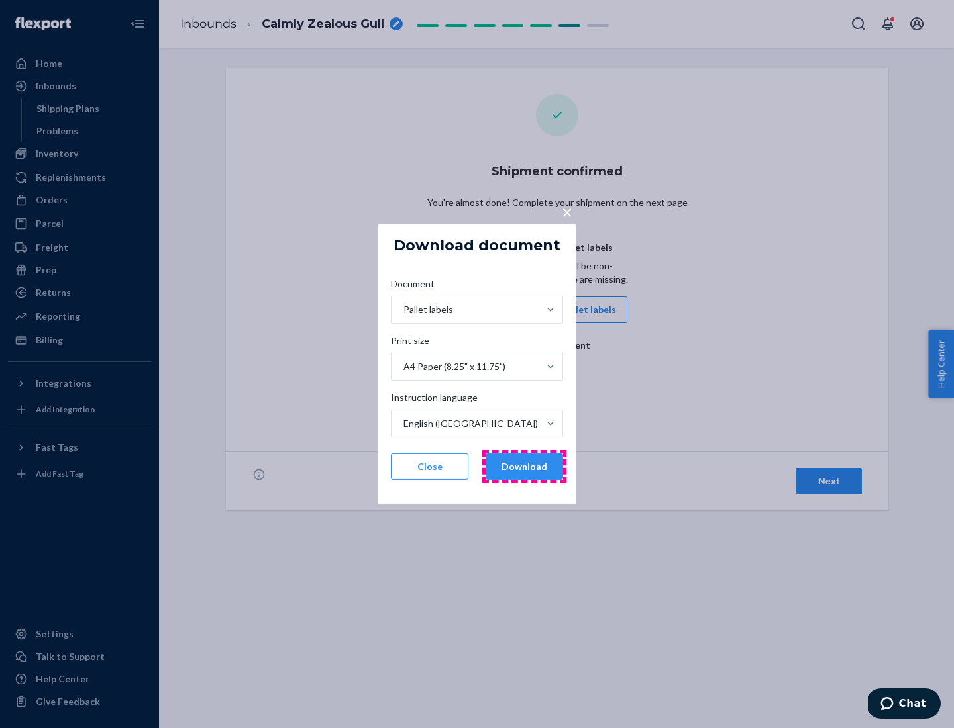
click at [524, 467] on button "Download" at bounding box center [523, 467] width 77 height 26
click at [566, 211] on span "×" at bounding box center [567, 212] width 11 height 23
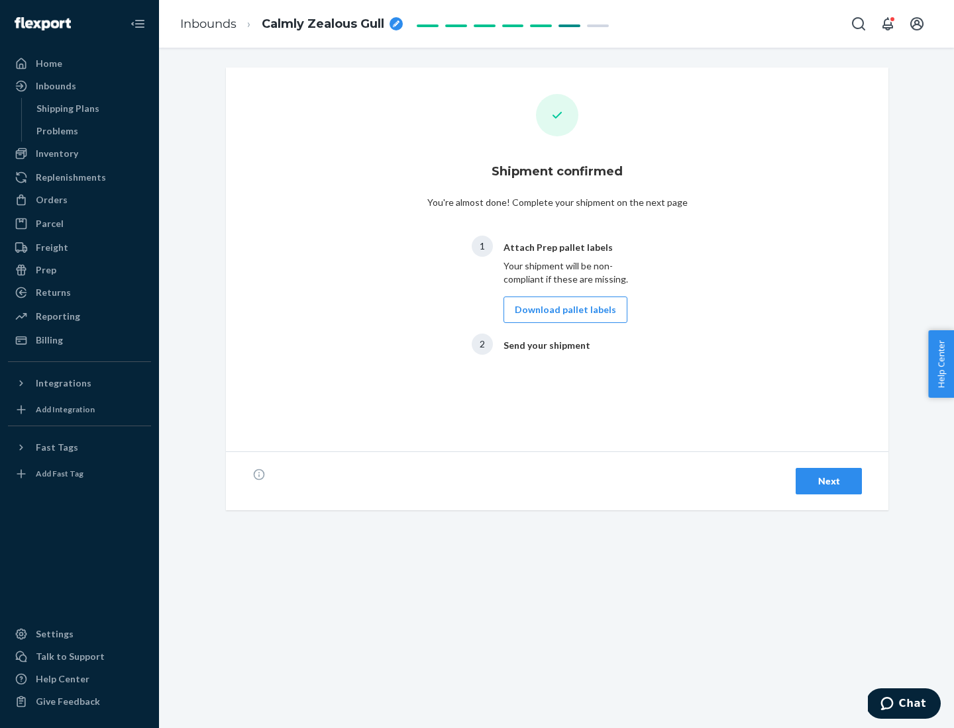
click at [828, 481] on div "Next" at bounding box center [829, 481] width 44 height 13
